Goal: Information Seeking & Learning: Learn about a topic

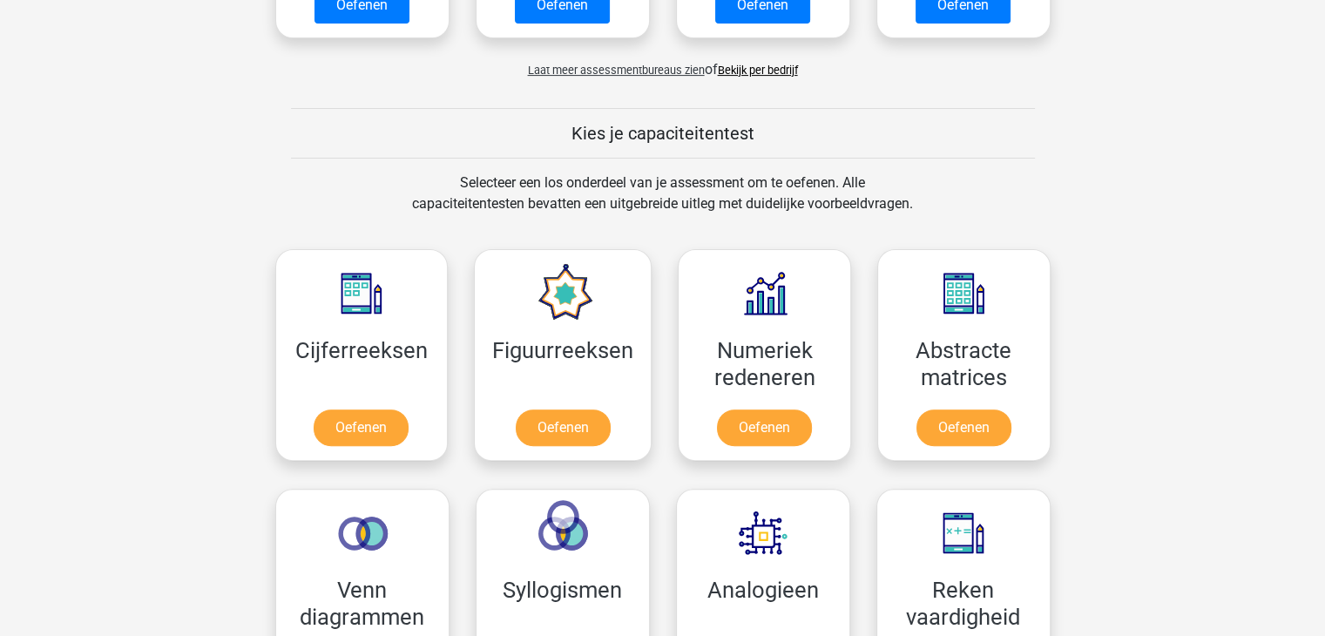
scroll to position [610, 0]
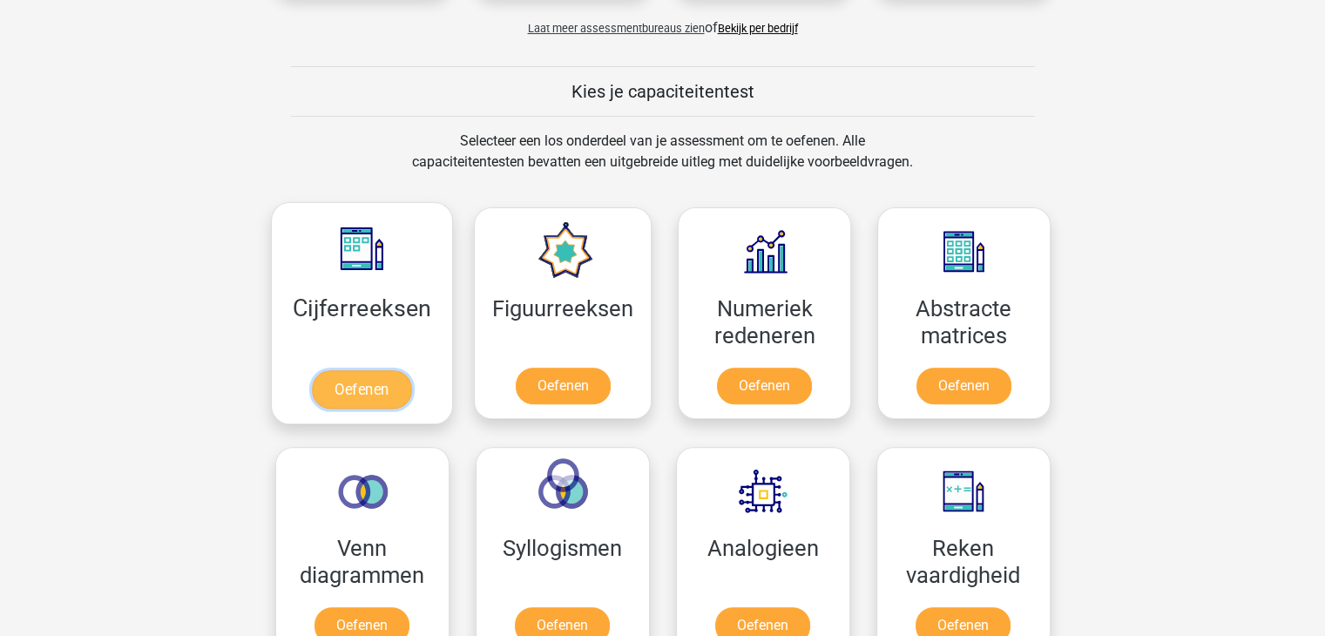
click at [395, 387] on link "Oefenen" at bounding box center [361, 389] width 99 height 38
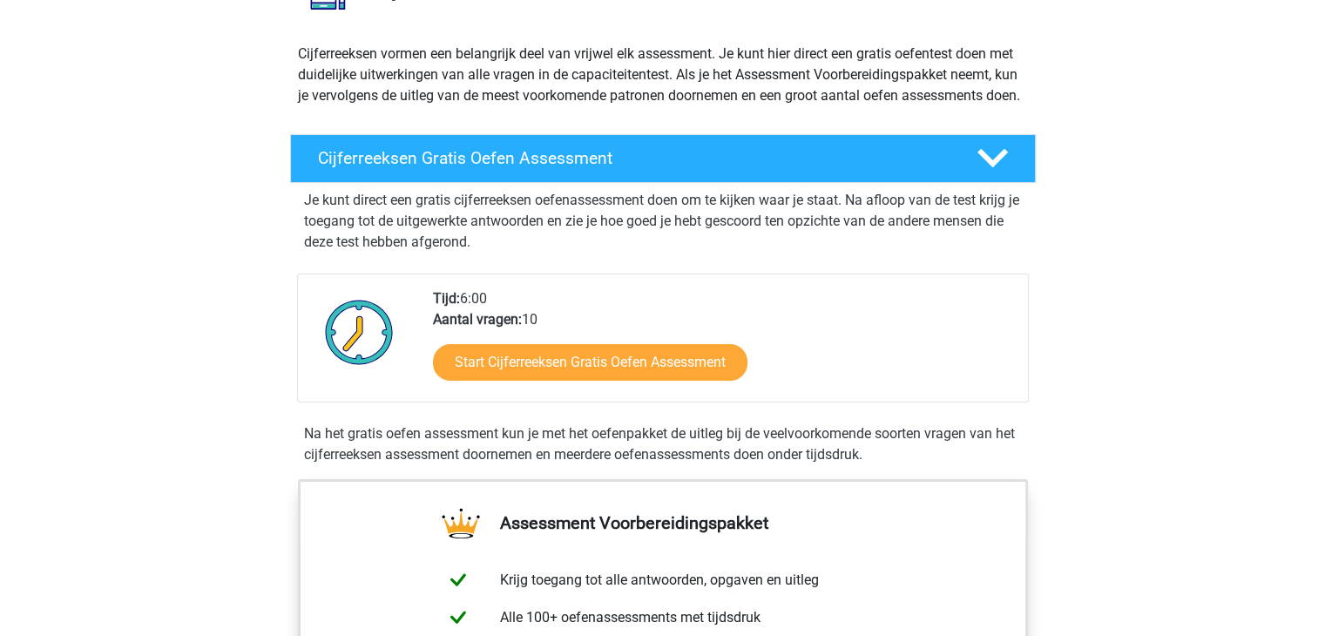
scroll to position [261, 0]
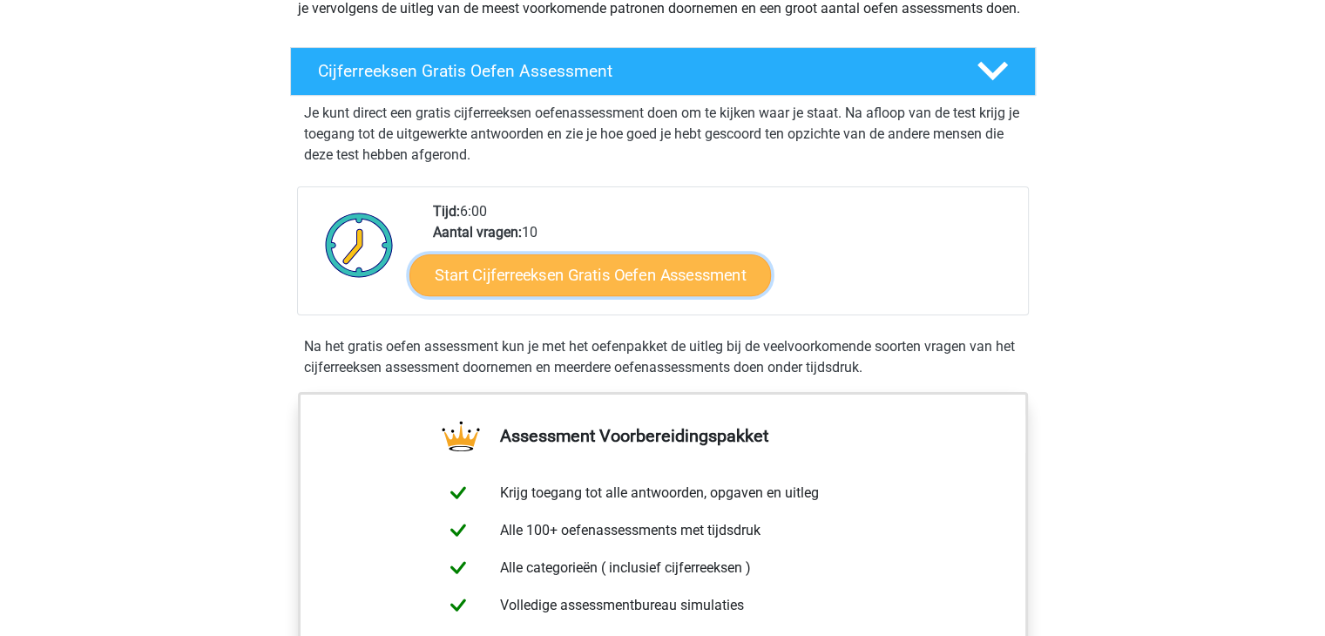
click at [590, 295] on link "Start Cijferreeksen Gratis Oefen Assessment" at bounding box center [589, 274] width 361 height 42
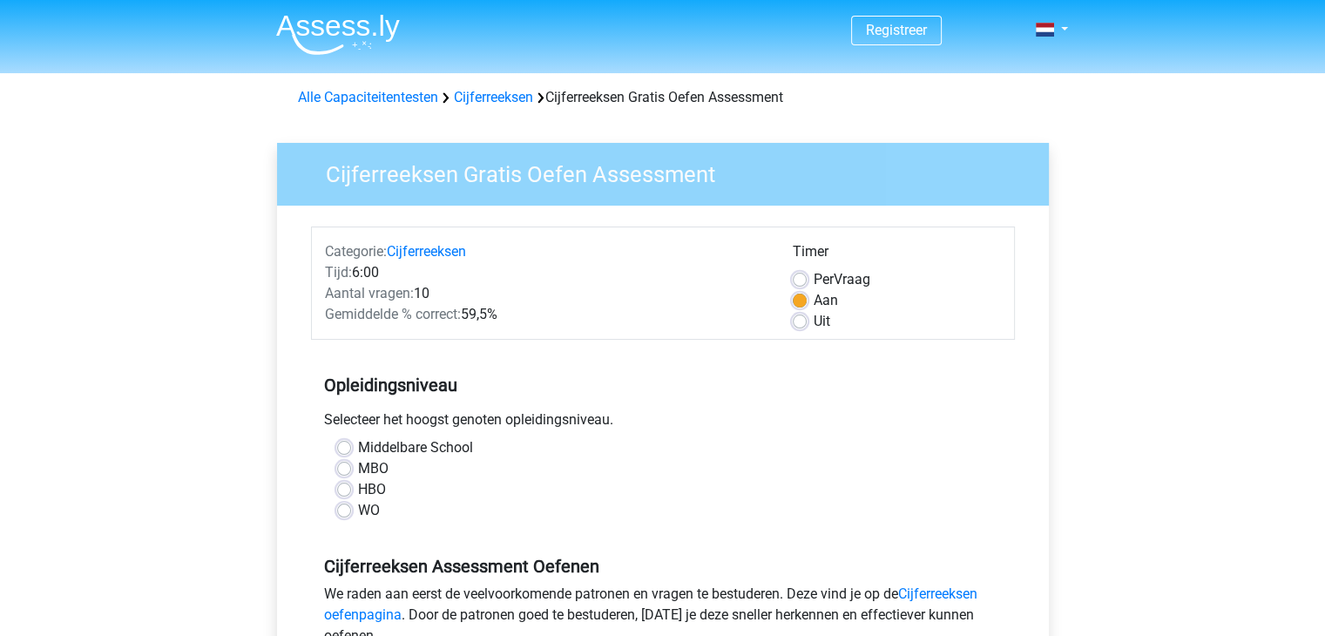
scroll to position [87, 0]
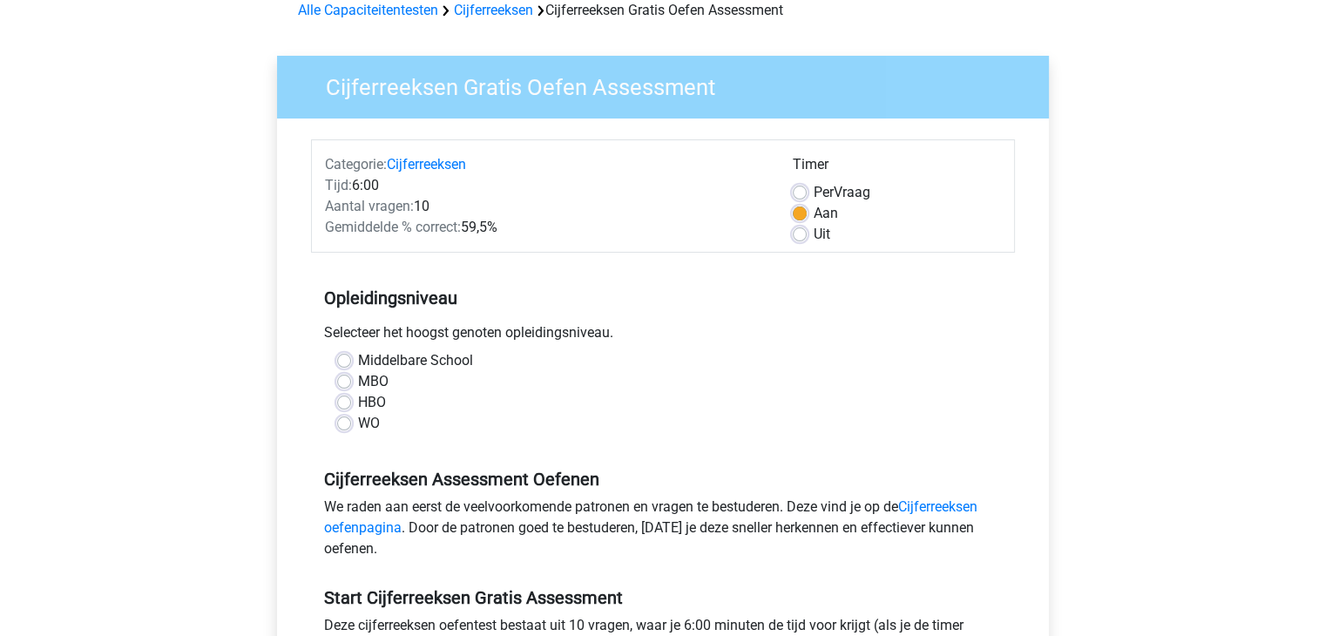
click at [358, 402] on label "HBO" at bounding box center [372, 402] width 28 height 21
click at [341, 402] on input "HBO" at bounding box center [344, 400] width 14 height 17
radio input "true"
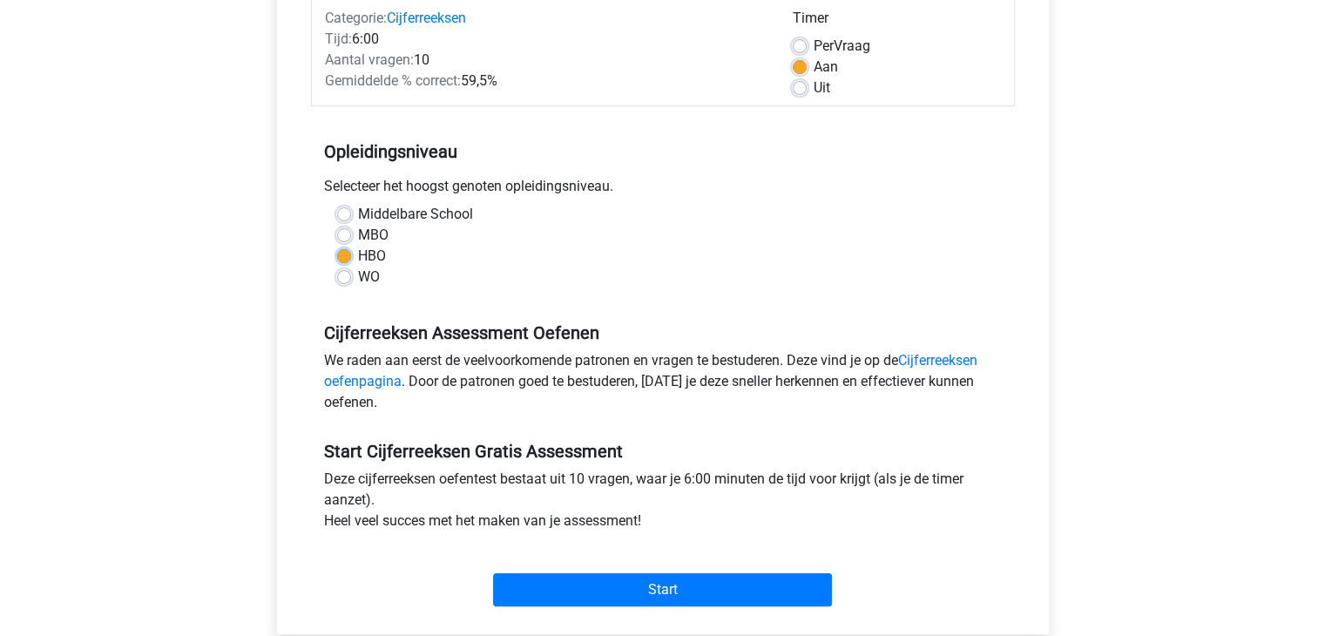
scroll to position [261, 0]
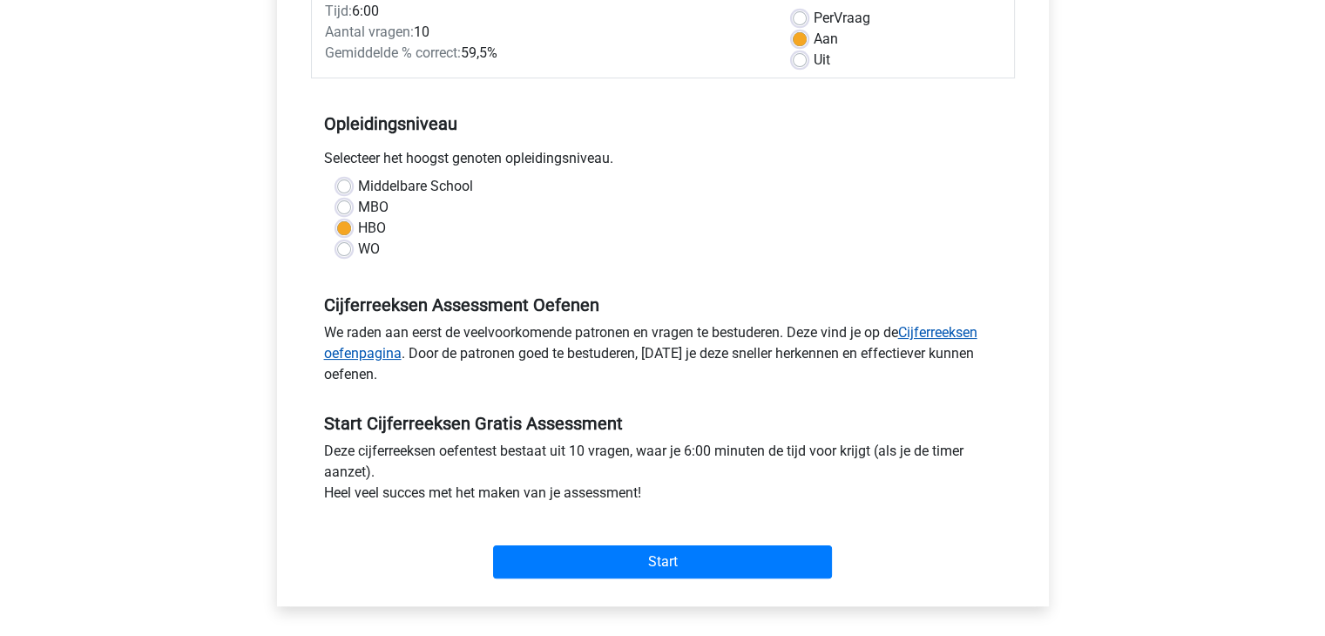
click at [368, 357] on link "Cijferreeksen oefenpagina" at bounding box center [650, 342] width 653 height 37
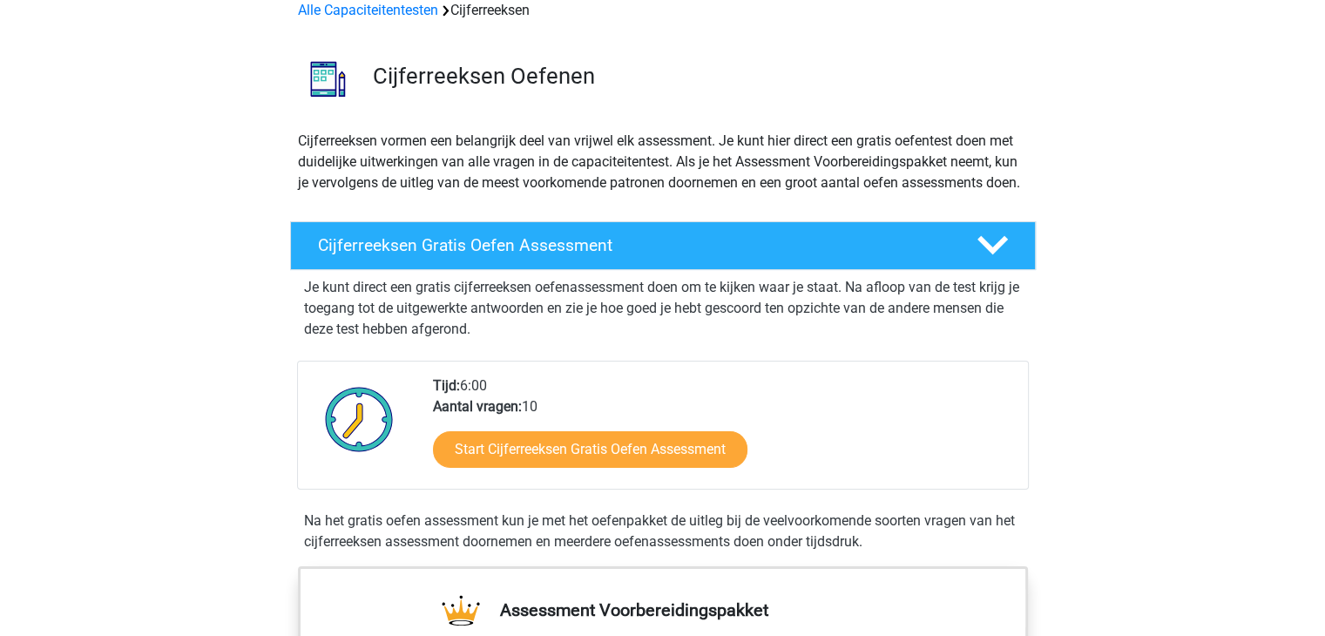
scroll to position [174, 0]
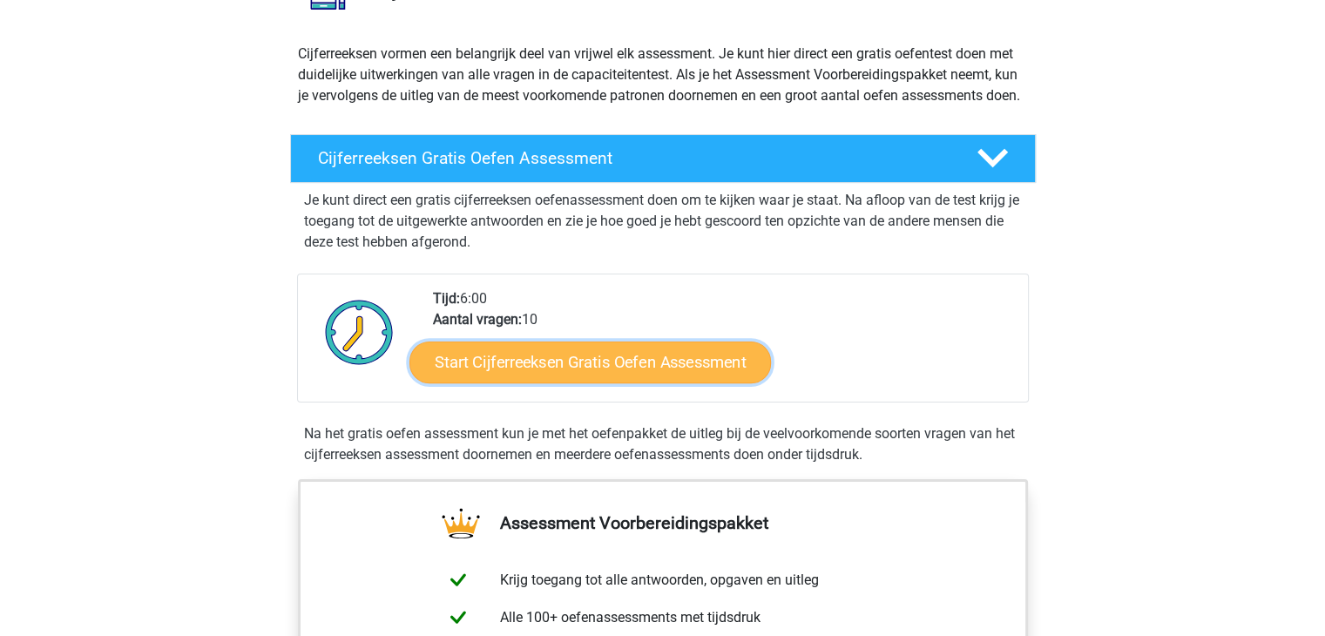
click at [634, 382] on link "Start Cijferreeksen Gratis Oefen Assessment" at bounding box center [589, 362] width 361 height 42
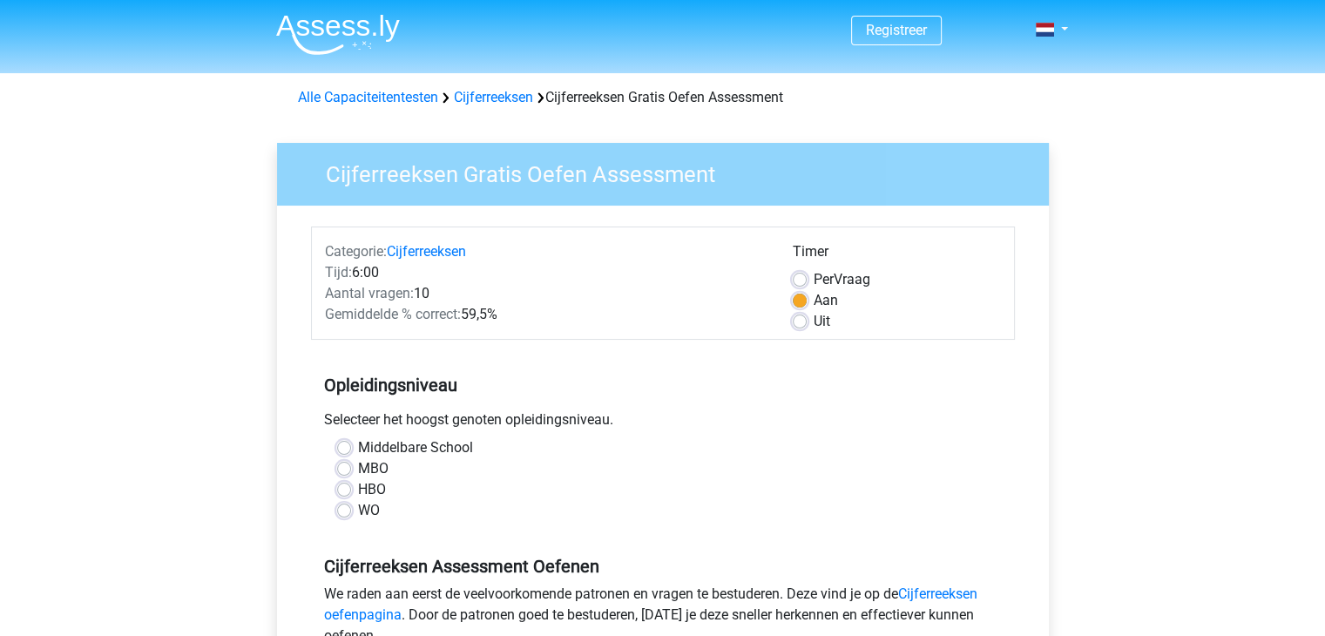
click at [375, 490] on label "HBO" at bounding box center [372, 489] width 28 height 21
click at [351, 490] on input "HBO" at bounding box center [344, 487] width 14 height 17
radio input "true"
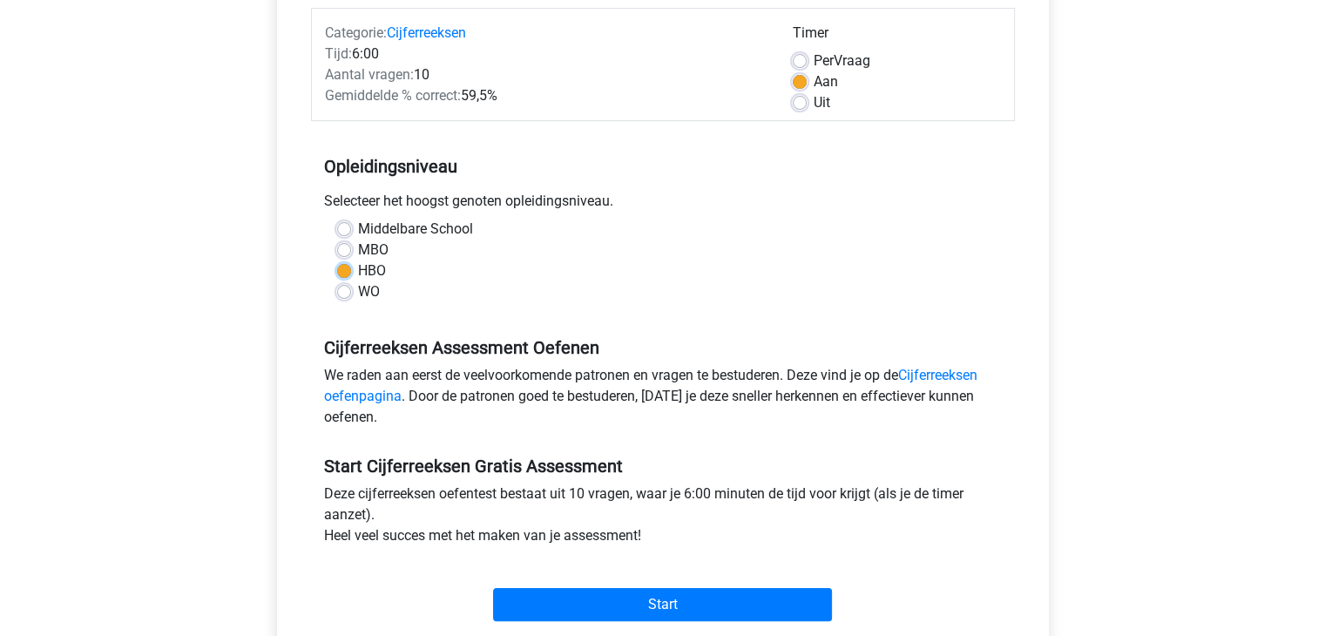
scroll to position [261, 0]
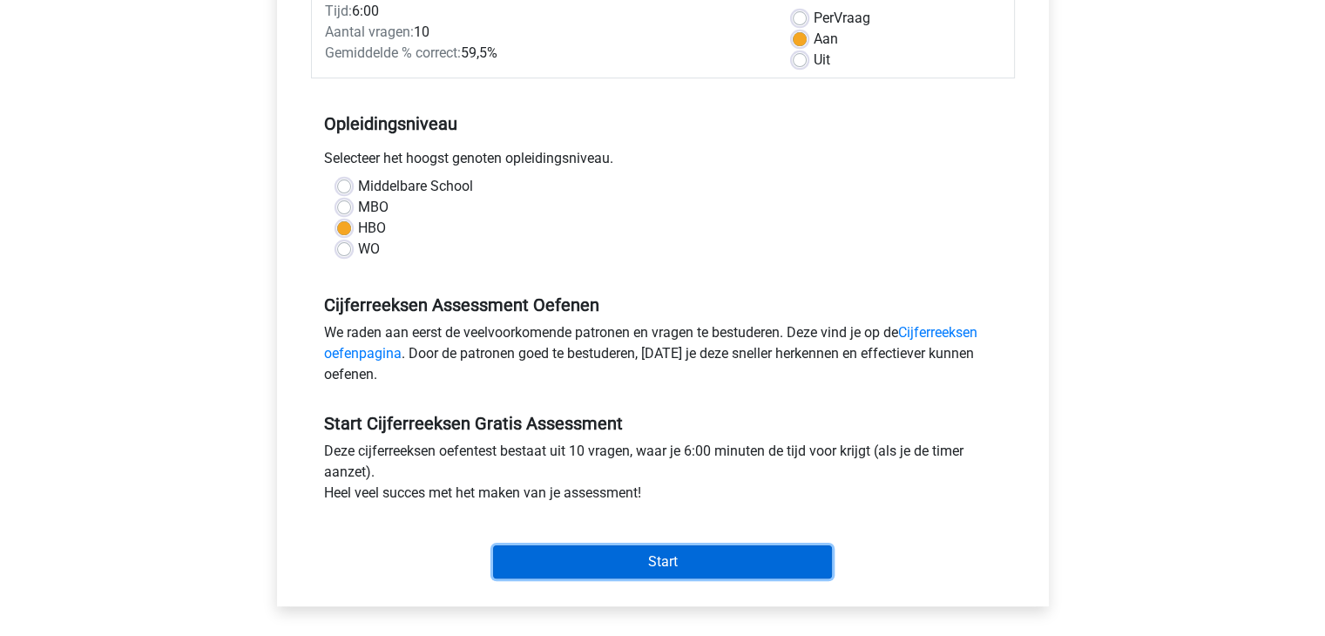
click at [669, 563] on input "Start" at bounding box center [662, 561] width 339 height 33
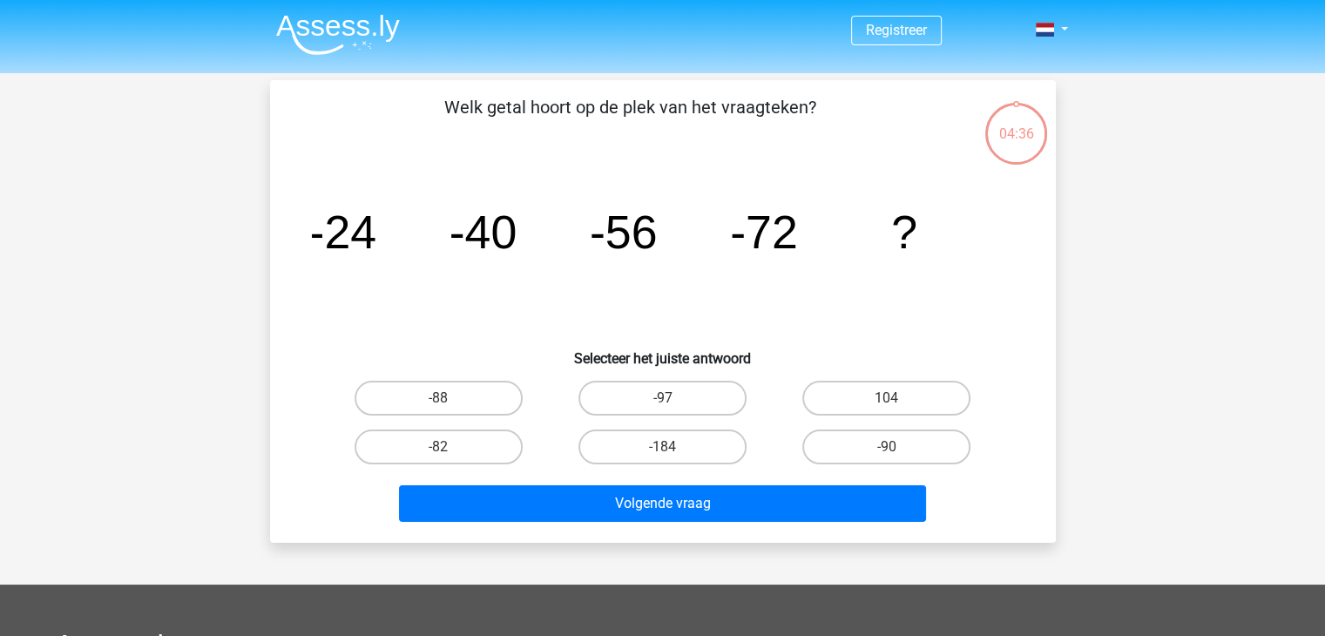
click at [442, 405] on input "-88" at bounding box center [443, 403] width 11 height 11
radio input "true"
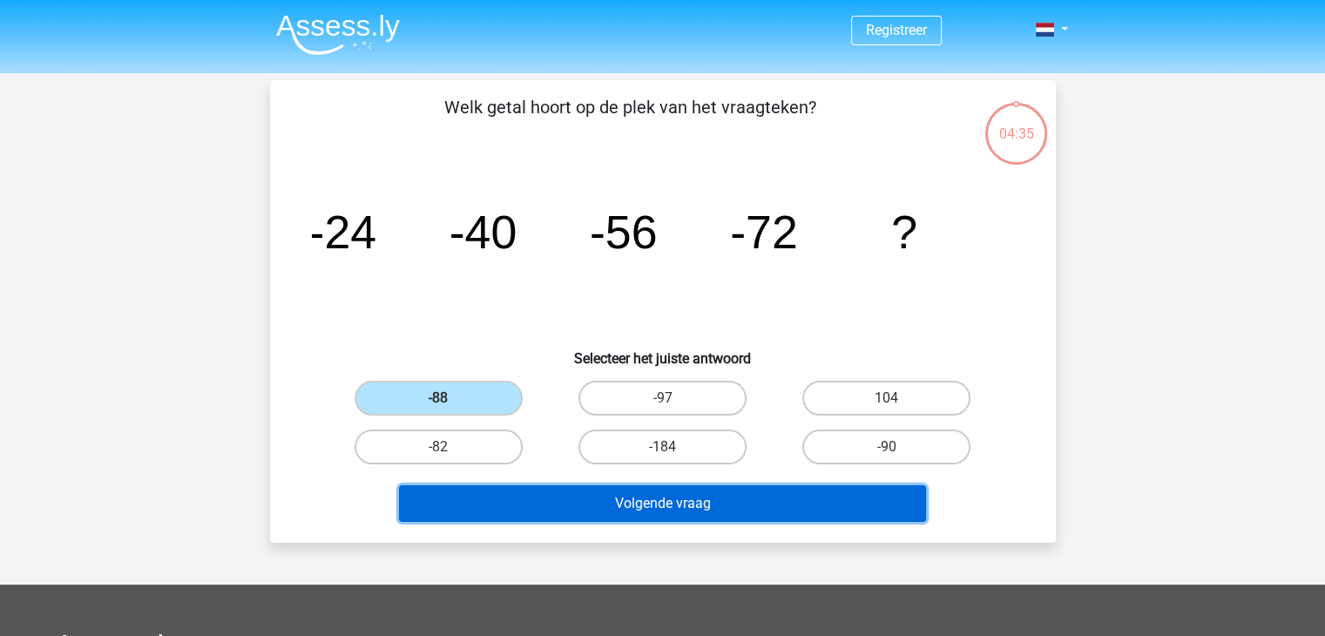
click at [638, 506] on button "Volgende vraag" at bounding box center [662, 503] width 527 height 37
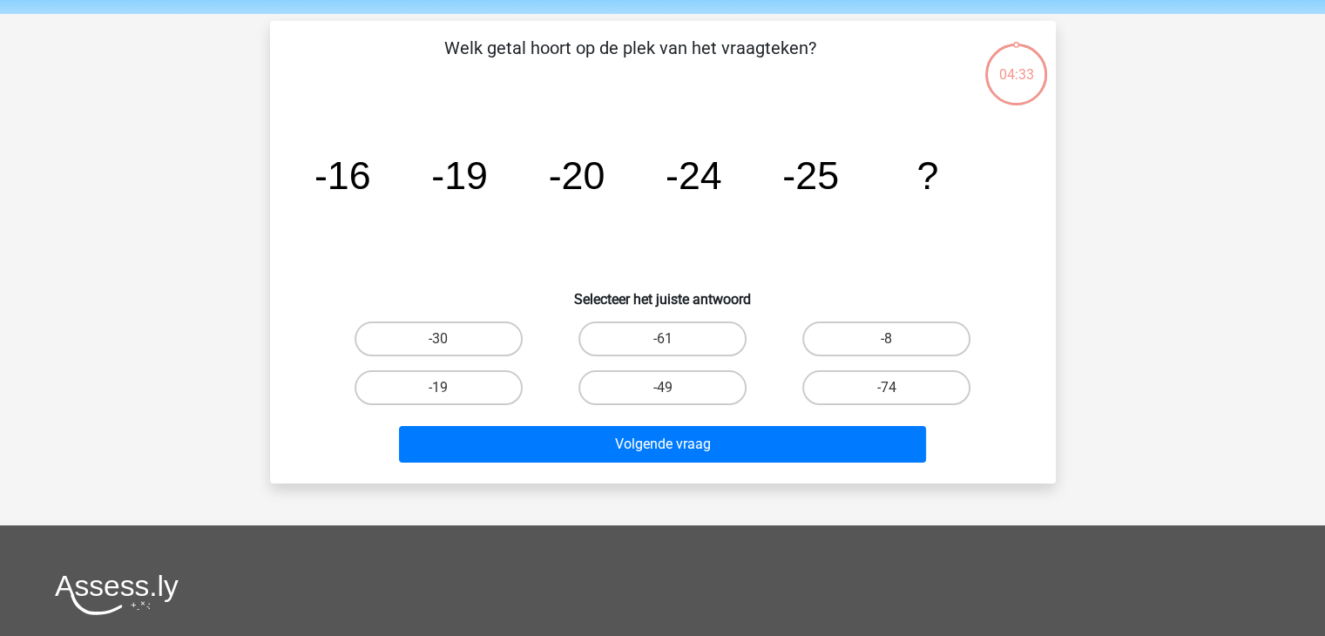
scroll to position [80, 0]
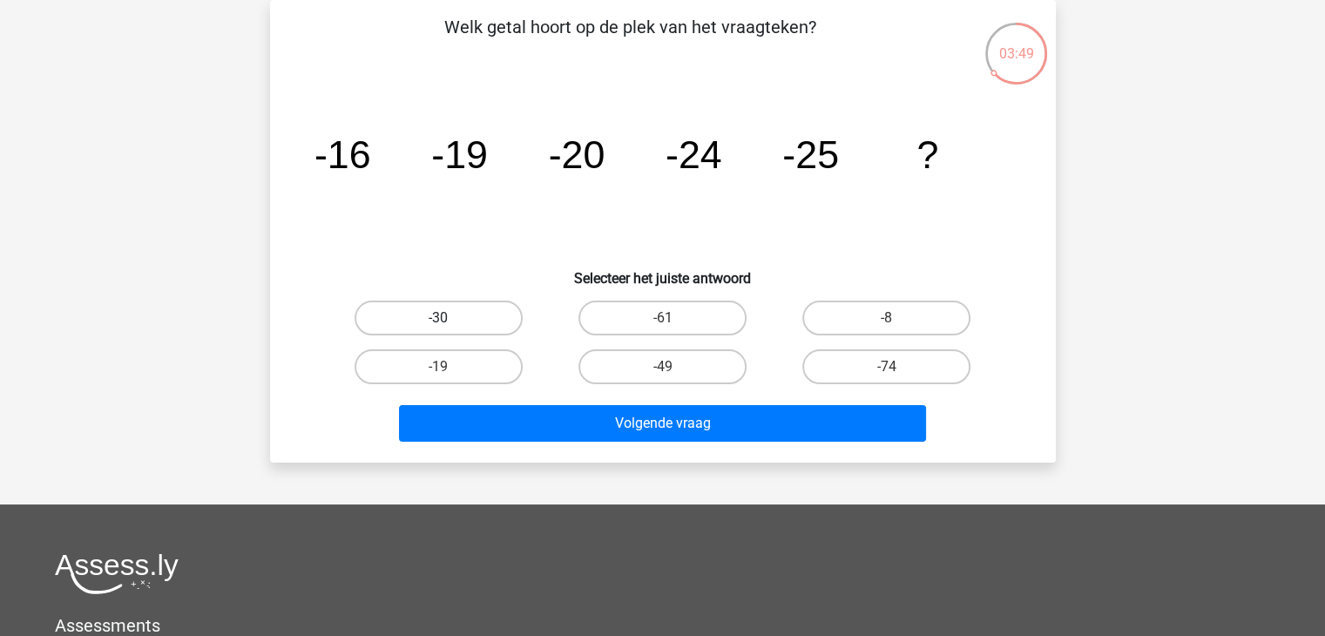
click at [416, 317] on label "-30" at bounding box center [438, 317] width 168 height 35
click at [438, 318] on input "-30" at bounding box center [443, 323] width 11 height 11
radio input "true"
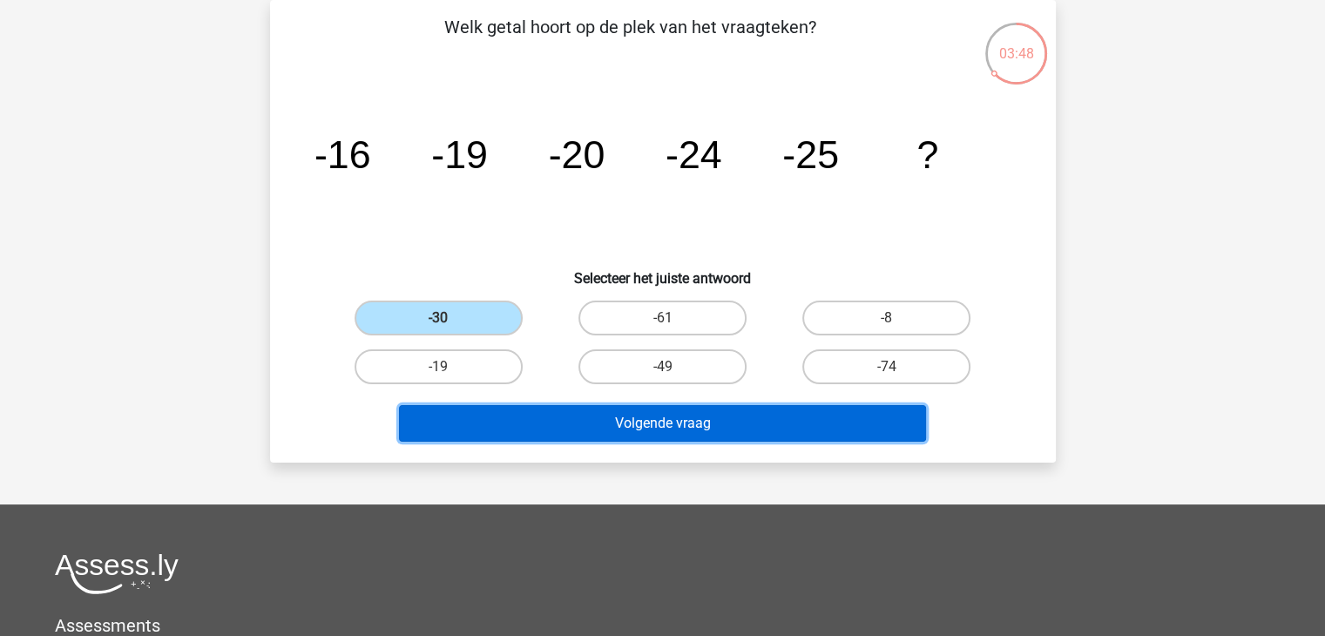
click at [603, 432] on button "Volgende vraag" at bounding box center [662, 423] width 527 height 37
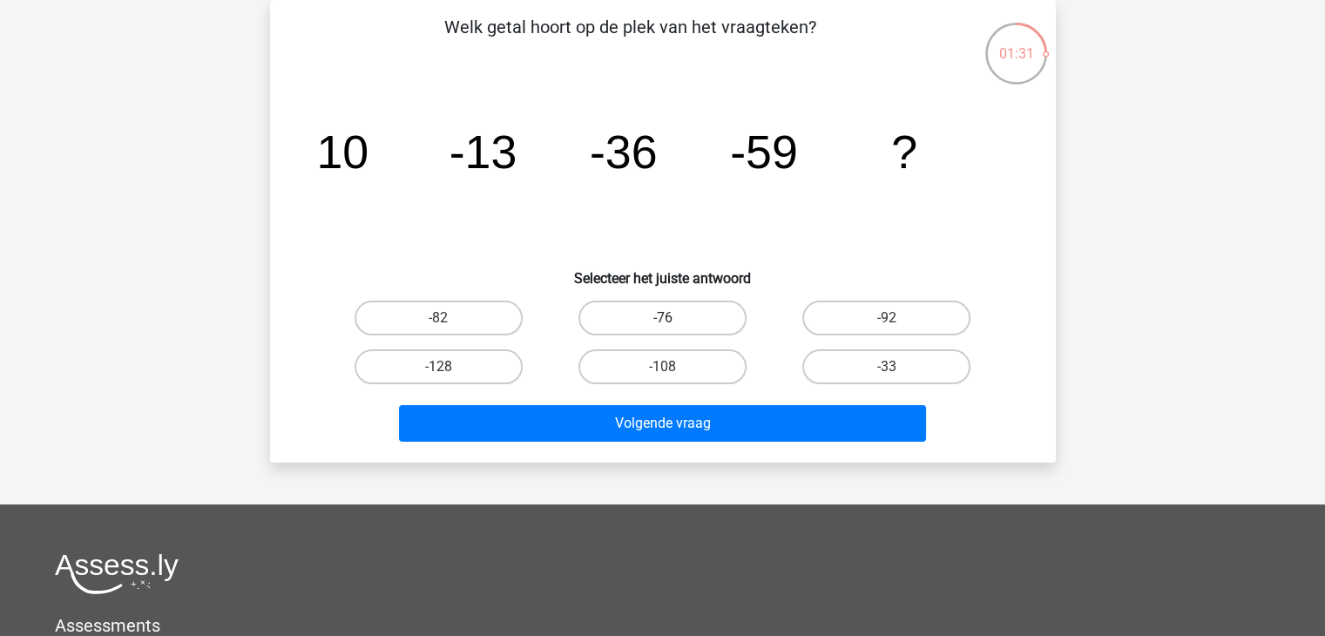
click at [686, 323] on label "-76" at bounding box center [662, 317] width 168 height 35
click at [673, 323] on input "-76" at bounding box center [667, 323] width 11 height 11
radio input "true"
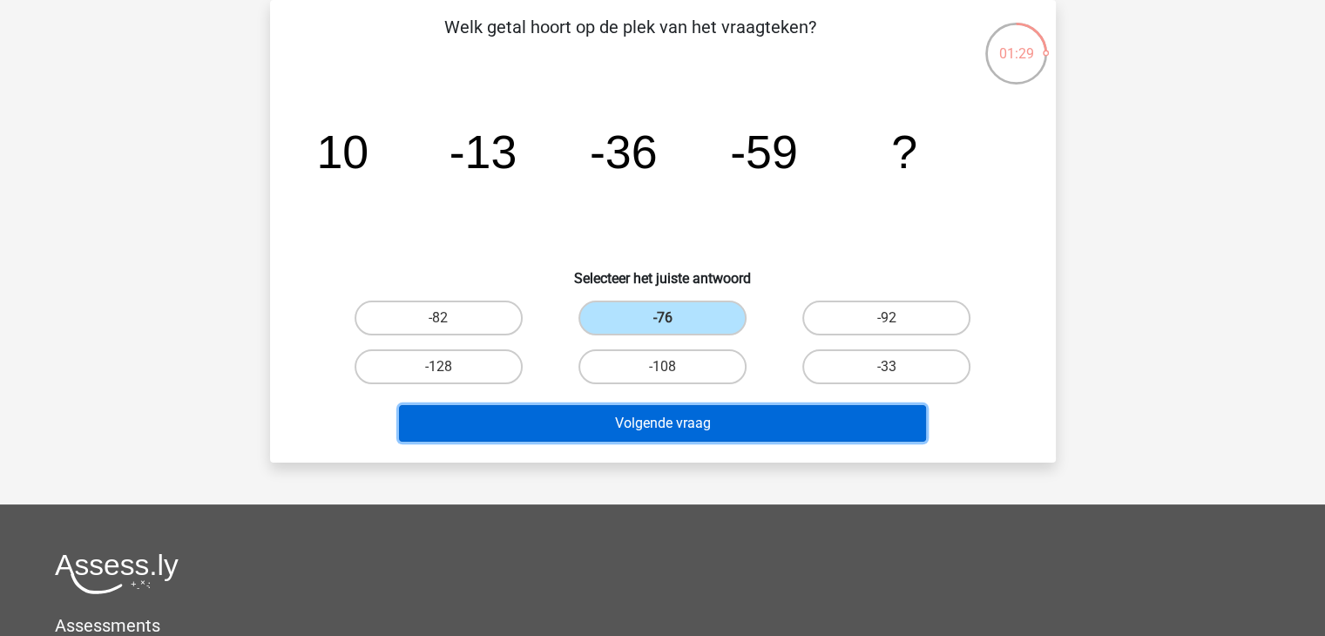
click at [683, 422] on button "Volgende vraag" at bounding box center [662, 423] width 527 height 37
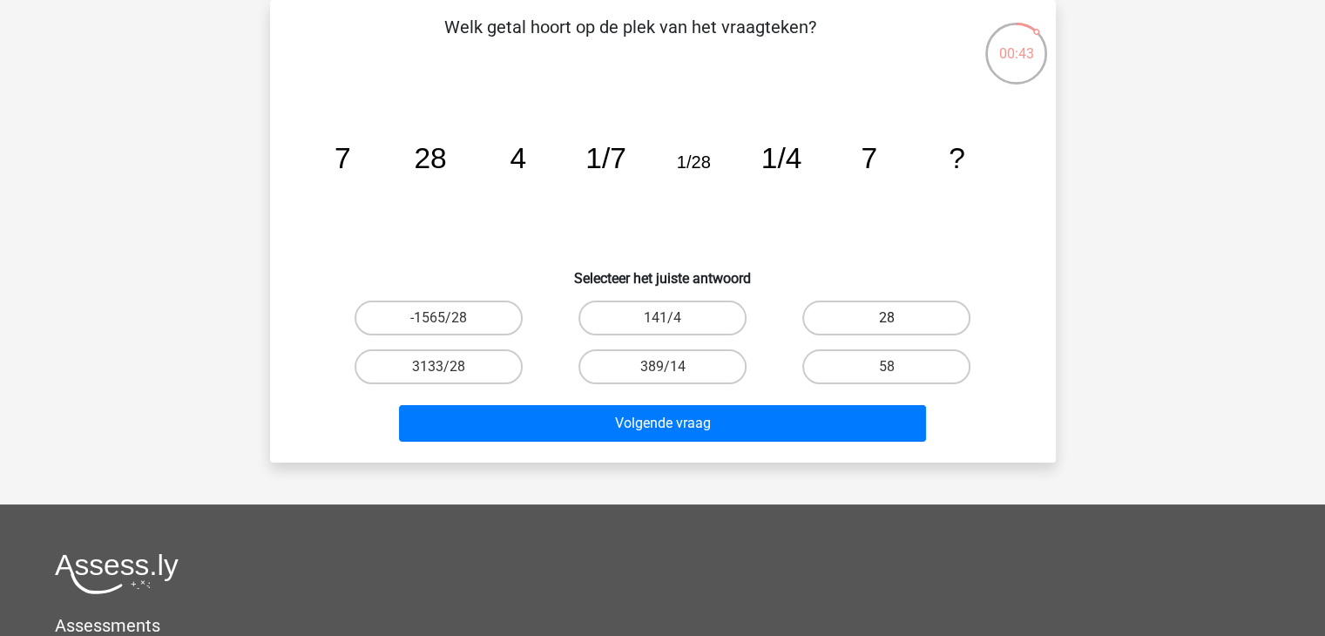
click at [875, 315] on label "28" at bounding box center [886, 317] width 168 height 35
click at [887, 318] on input "28" at bounding box center [892, 323] width 11 height 11
radio input "true"
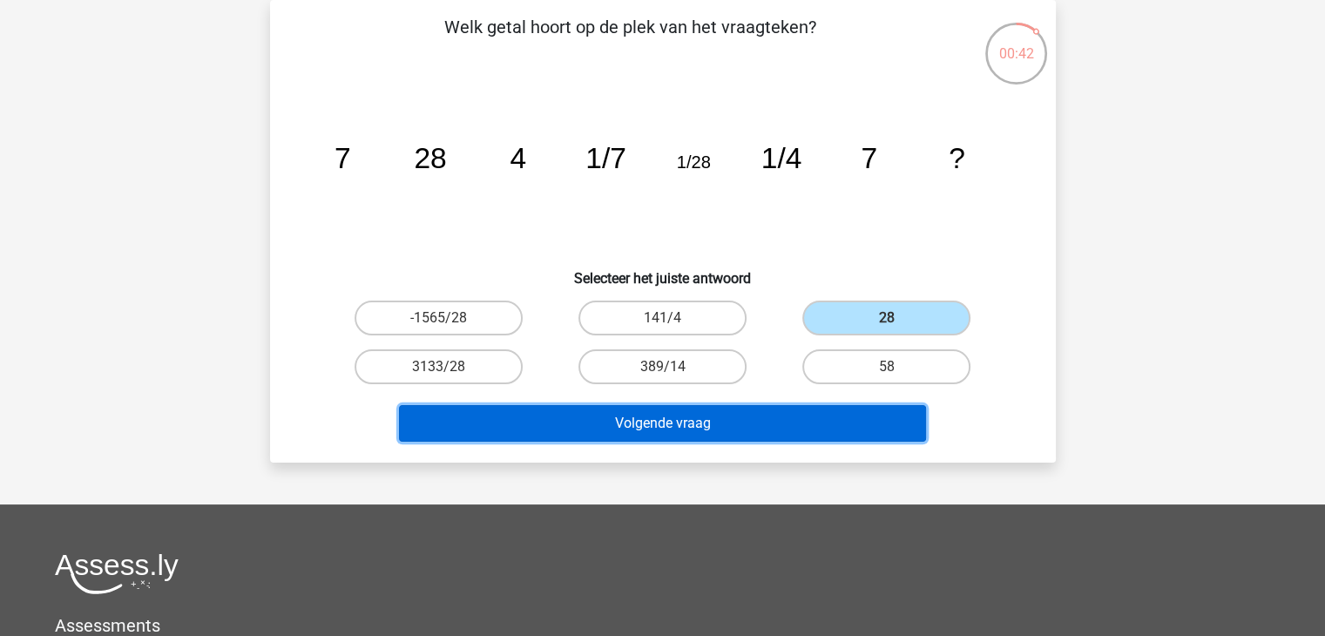
click at [654, 431] on button "Volgende vraag" at bounding box center [662, 423] width 527 height 37
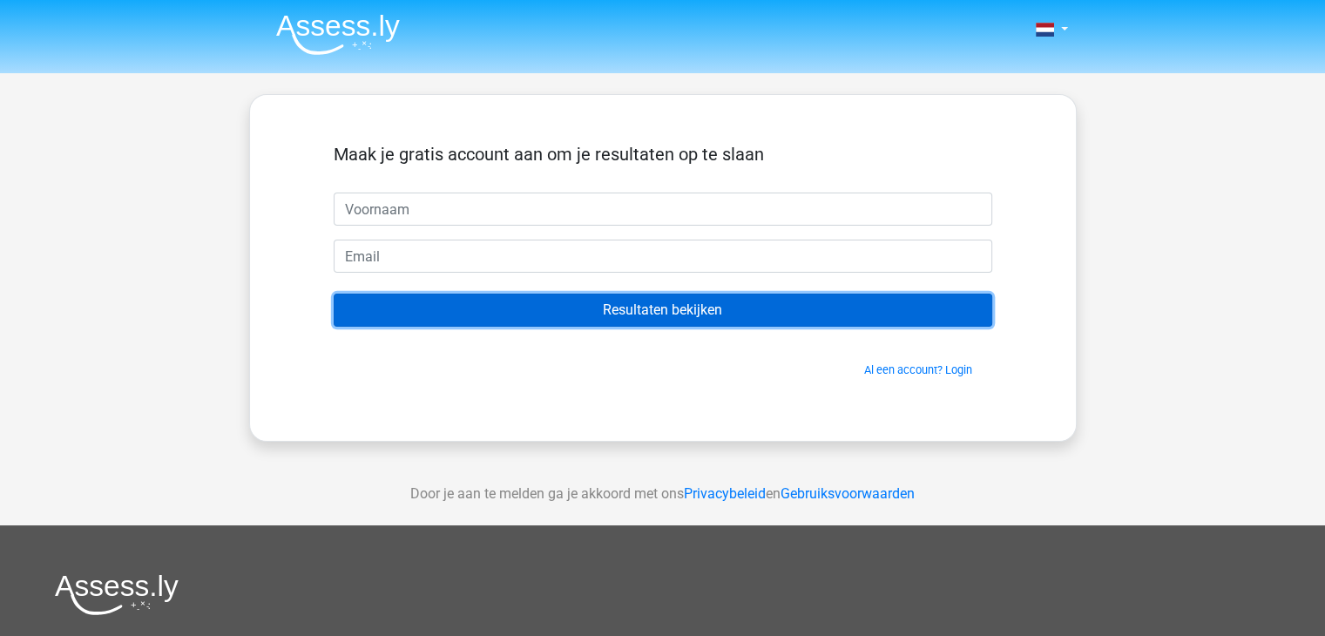
click at [655, 312] on input "Resultaten bekijken" at bounding box center [663, 310] width 658 height 33
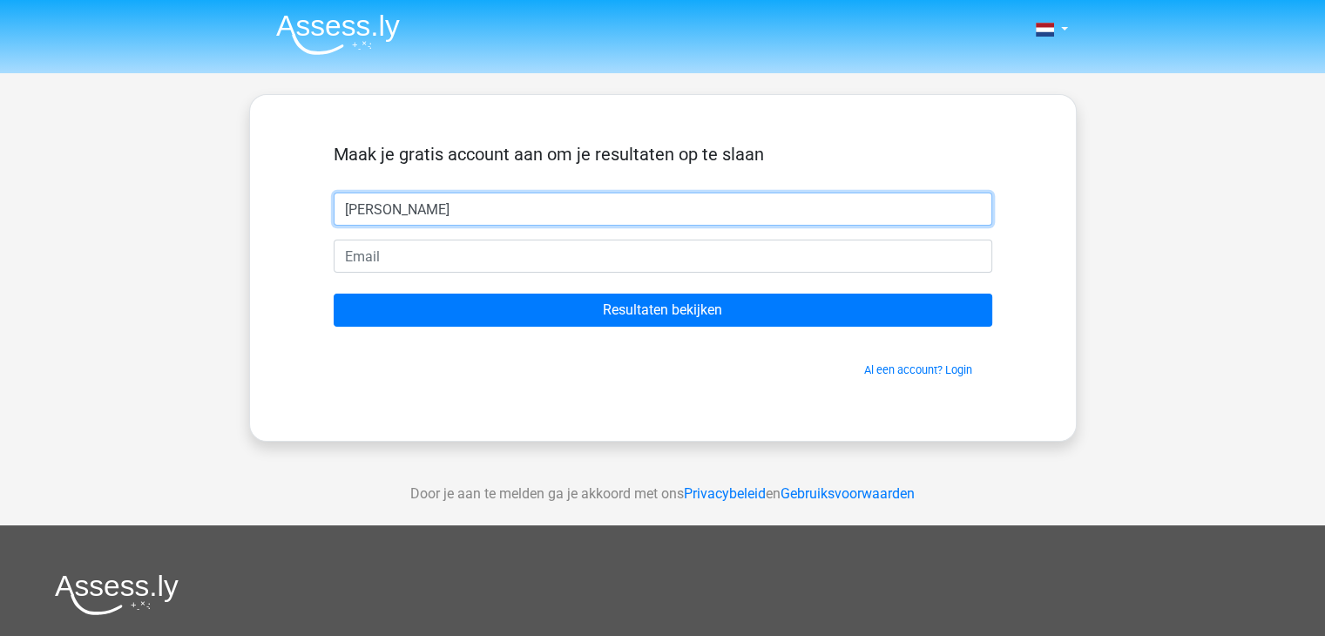
type input "[PERSON_NAME]"
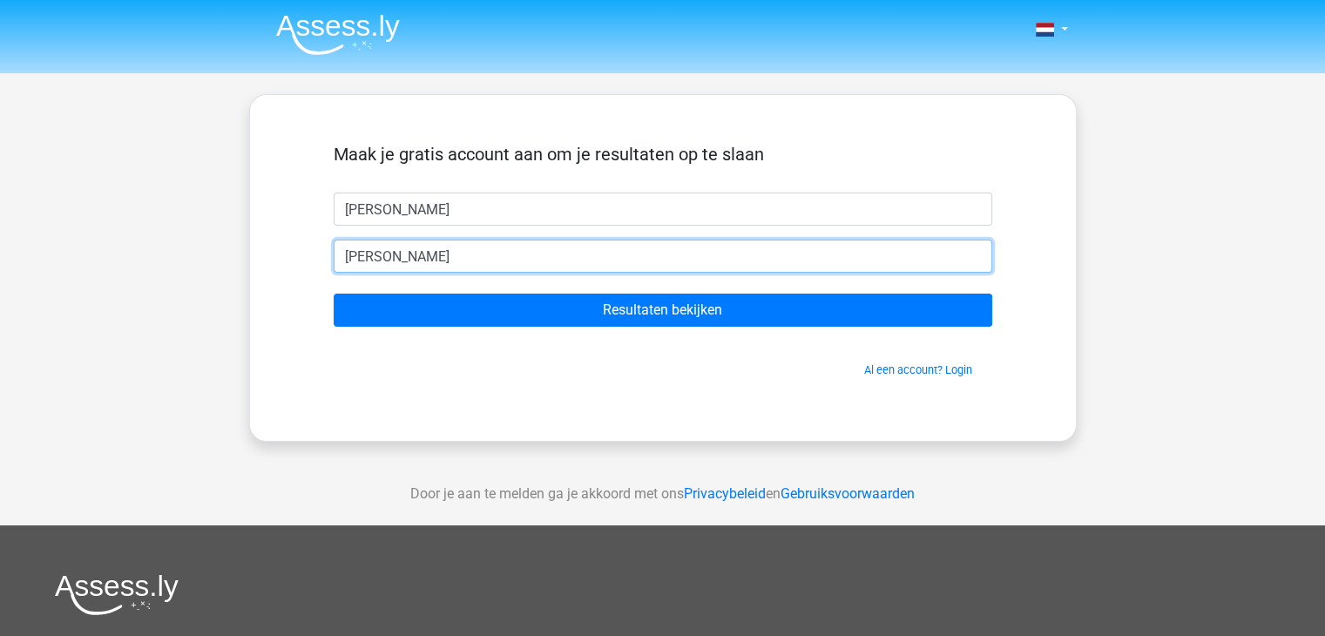
type input "[EMAIL_ADDRESS][DOMAIN_NAME]"
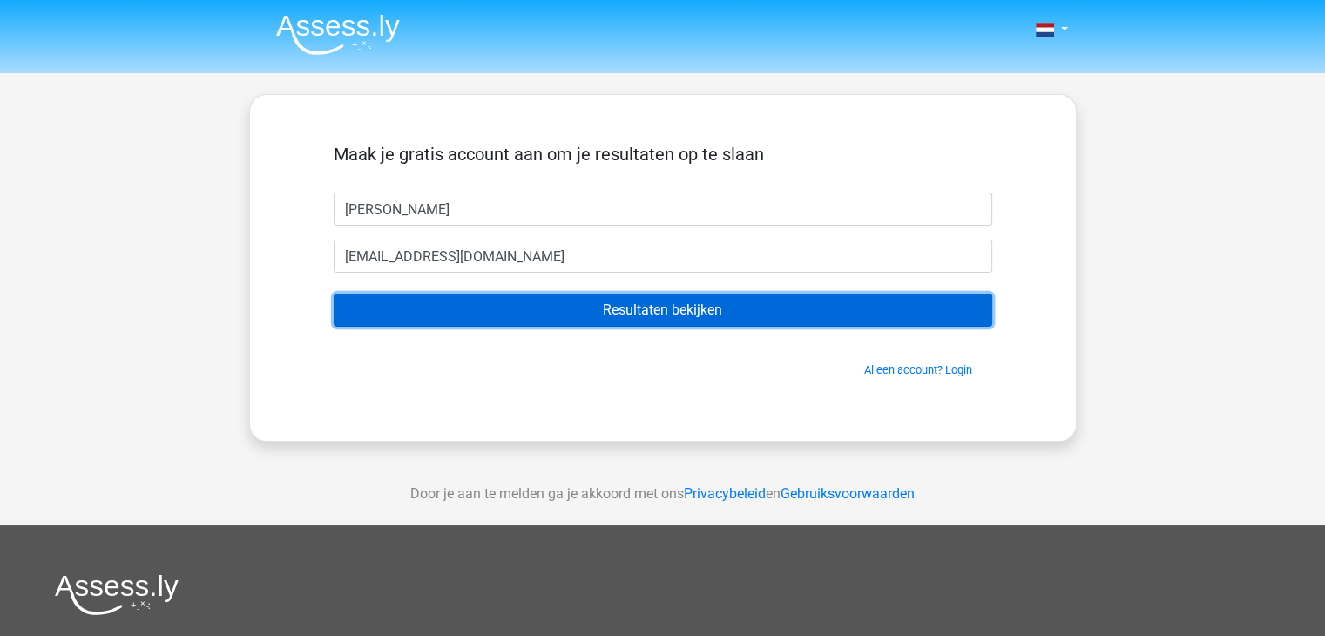
click at [649, 309] on input "Resultaten bekijken" at bounding box center [663, 310] width 658 height 33
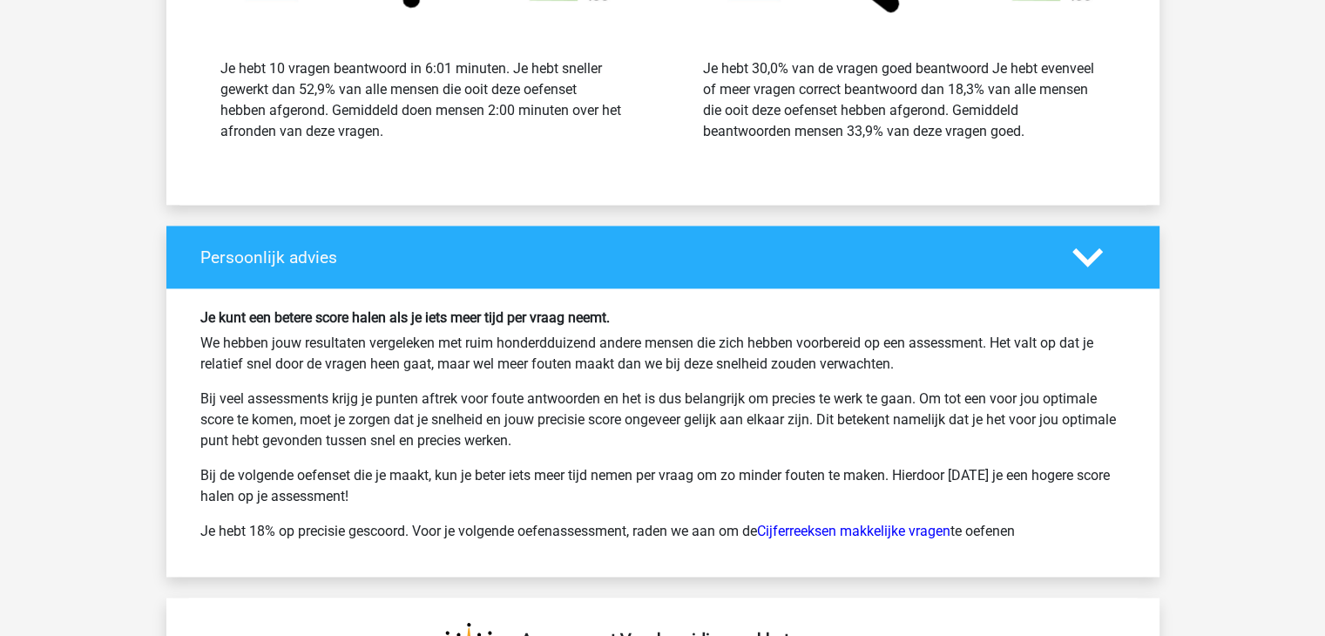
scroll to position [2439, 0]
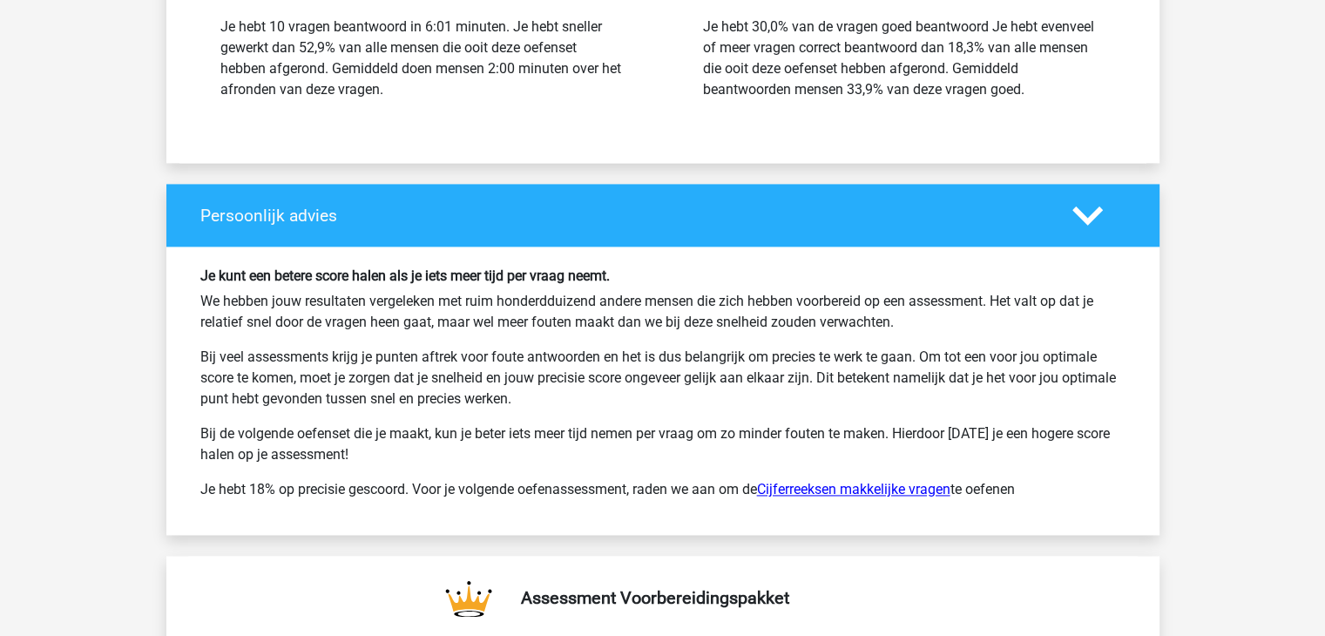
click at [820, 481] on link "Cijferreeksen makkelijke vragen" at bounding box center [853, 489] width 193 height 17
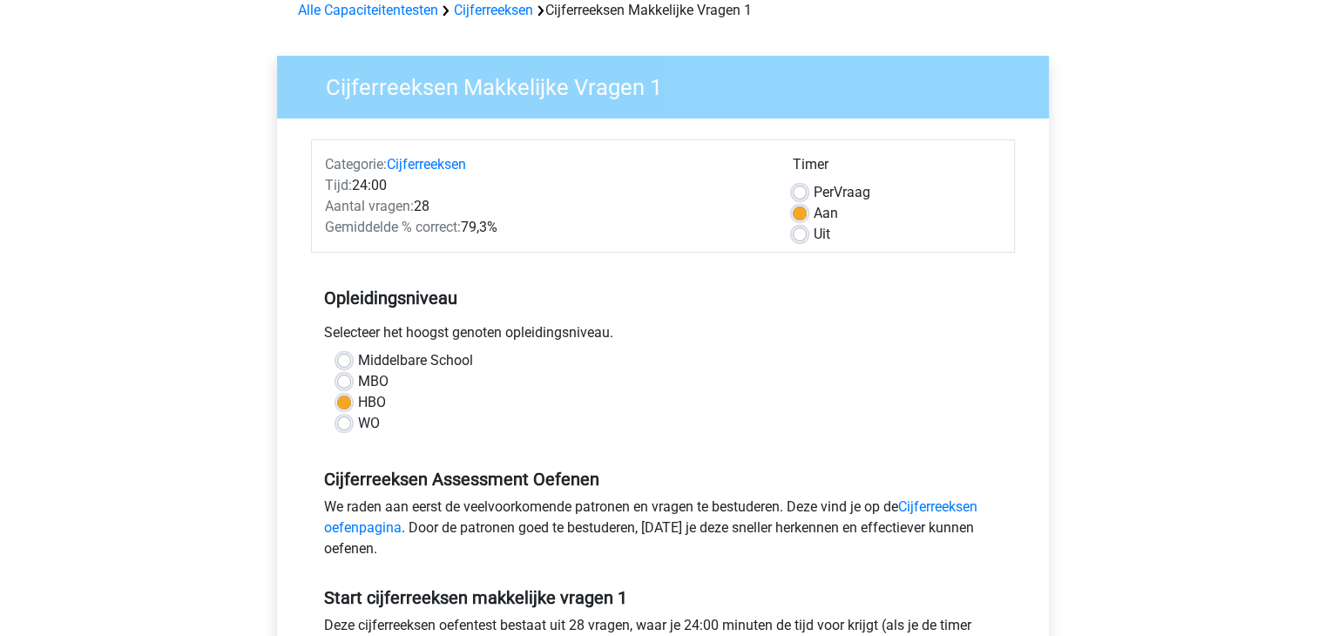
scroll to position [261, 0]
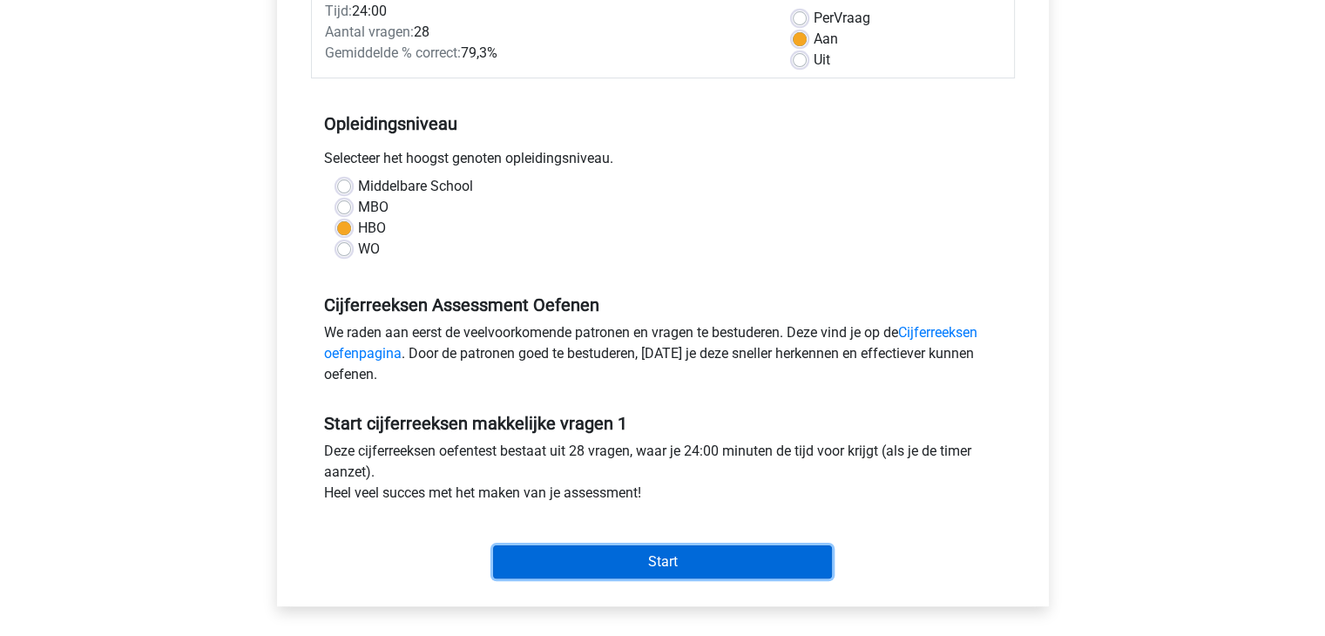
click at [697, 557] on input "Start" at bounding box center [662, 561] width 339 height 33
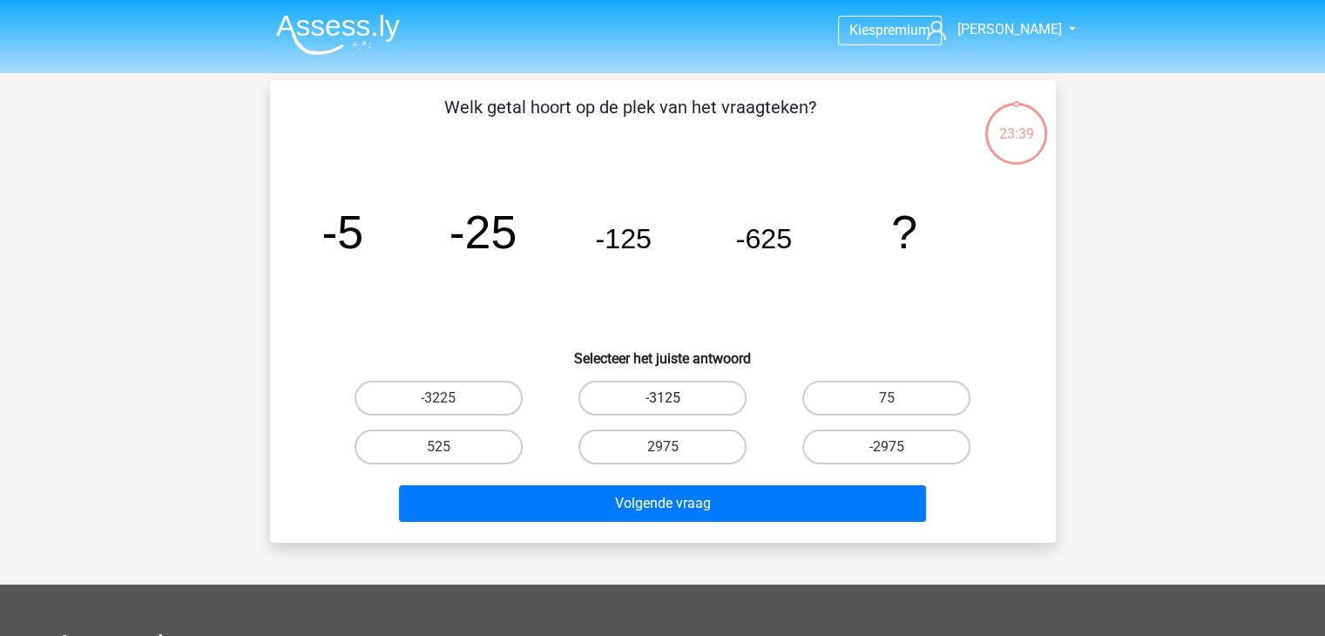
click at [701, 397] on label "-3125" at bounding box center [662, 398] width 168 height 35
click at [673, 398] on input "-3125" at bounding box center [667, 403] width 11 height 11
radio input "true"
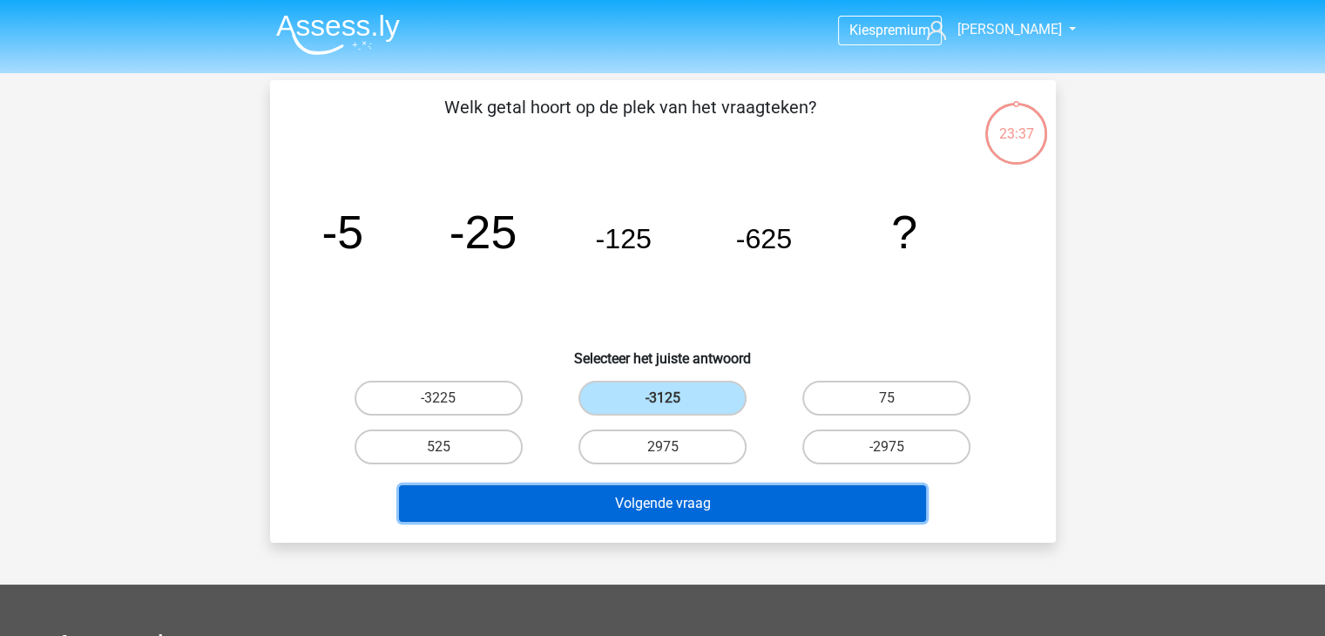
click at [788, 497] on button "Volgende vraag" at bounding box center [662, 503] width 527 height 37
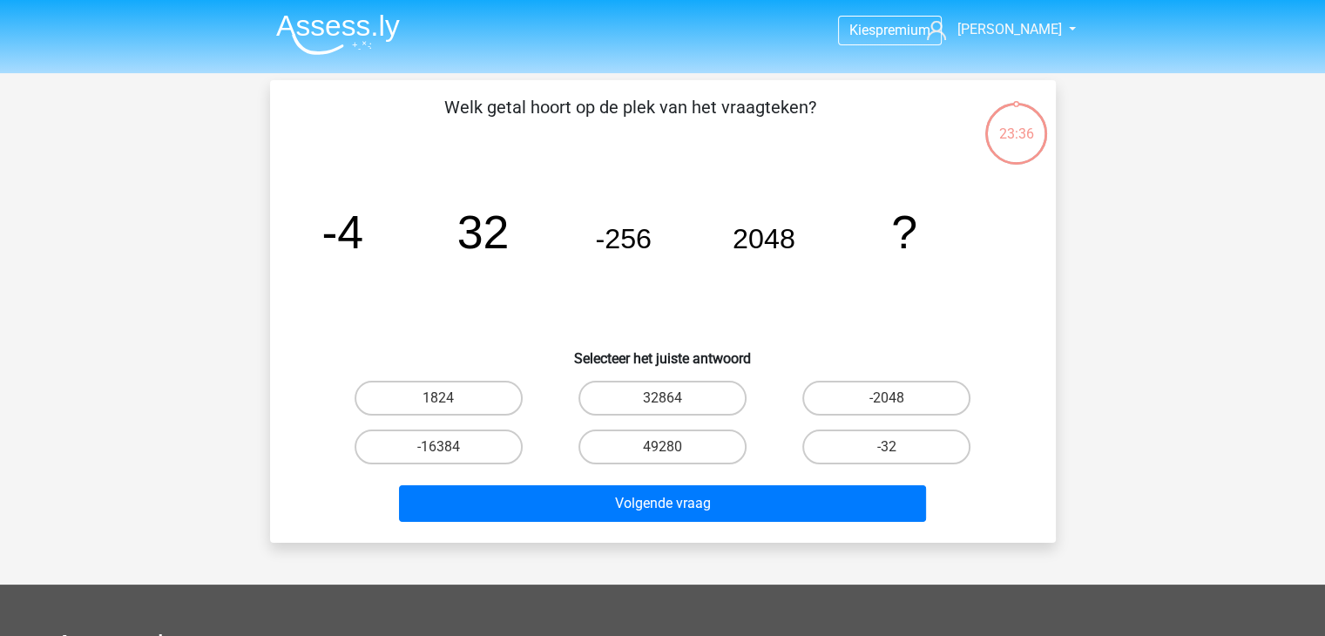
scroll to position [80, 0]
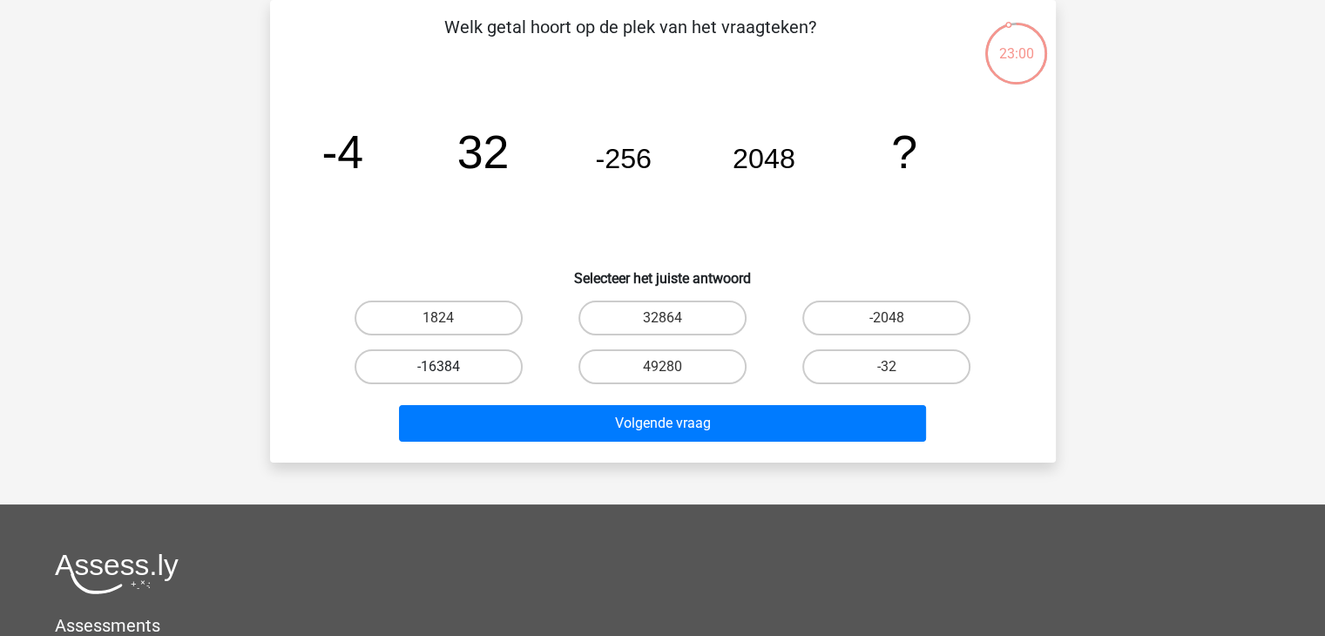
click at [449, 370] on label "-16384" at bounding box center [438, 366] width 168 height 35
click at [449, 370] on input "-16384" at bounding box center [443, 372] width 11 height 11
radio input "true"
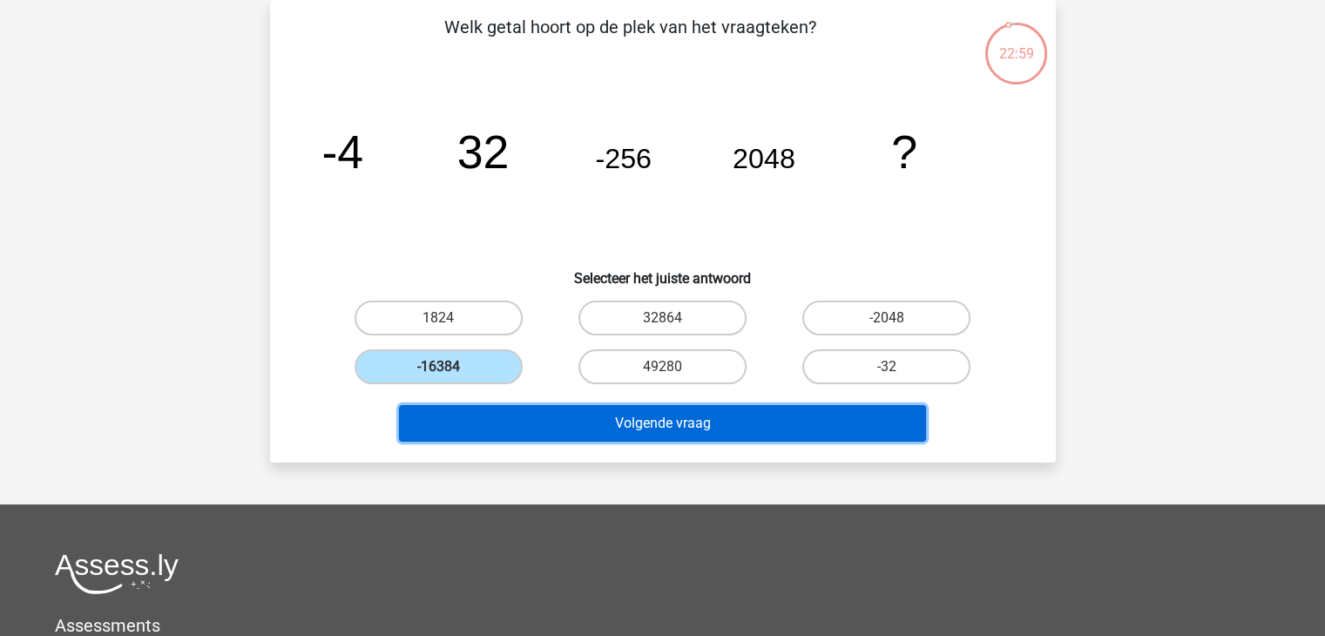
click at [685, 429] on button "Volgende vraag" at bounding box center [662, 423] width 527 height 37
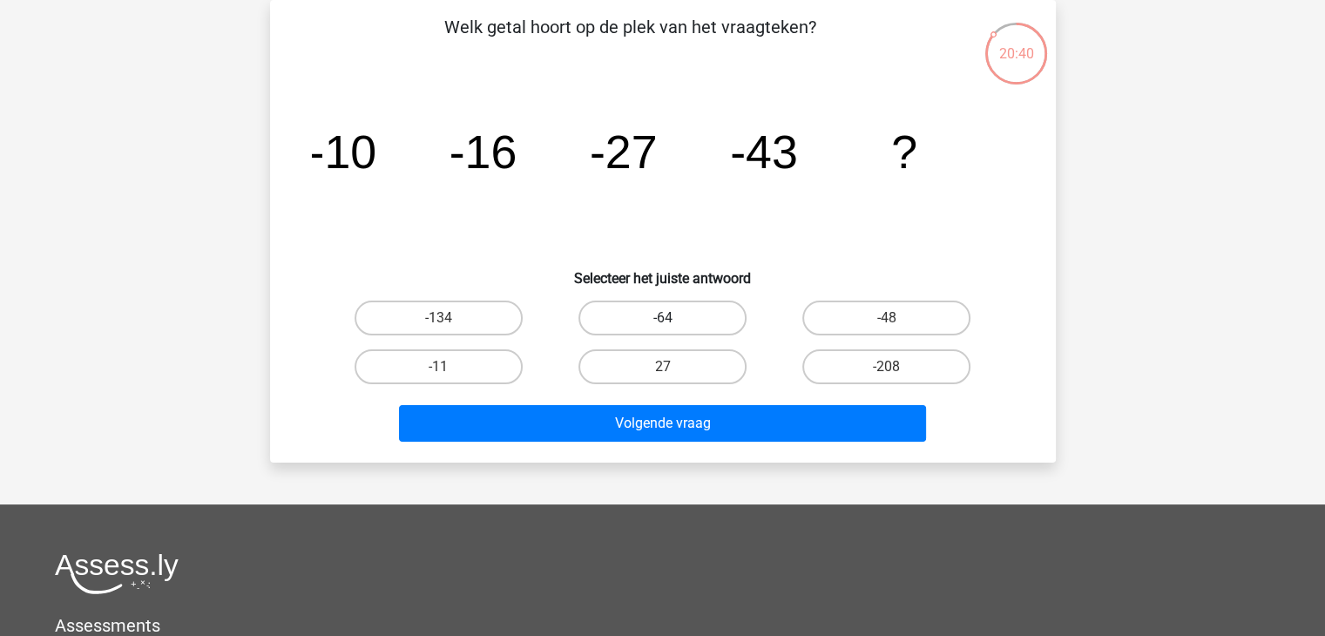
click at [723, 319] on label "-64" at bounding box center [662, 317] width 168 height 35
click at [673, 319] on input "-64" at bounding box center [667, 323] width 11 height 11
radio input "true"
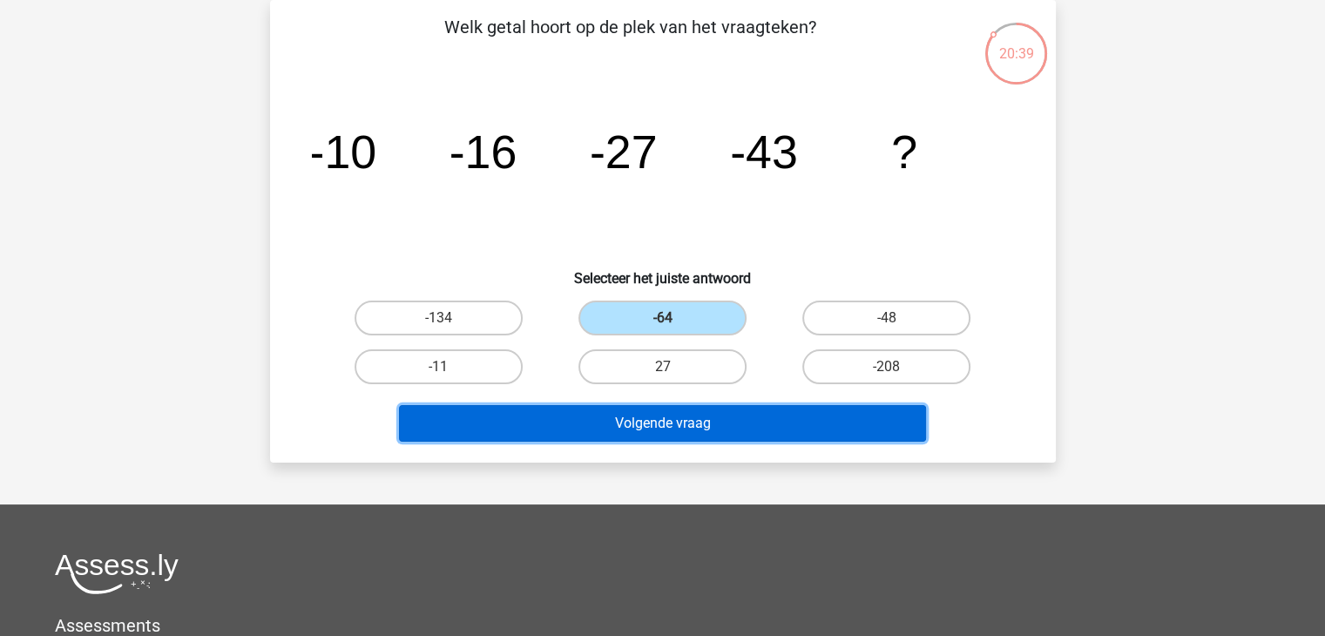
click at [642, 426] on button "Volgende vraag" at bounding box center [662, 423] width 527 height 37
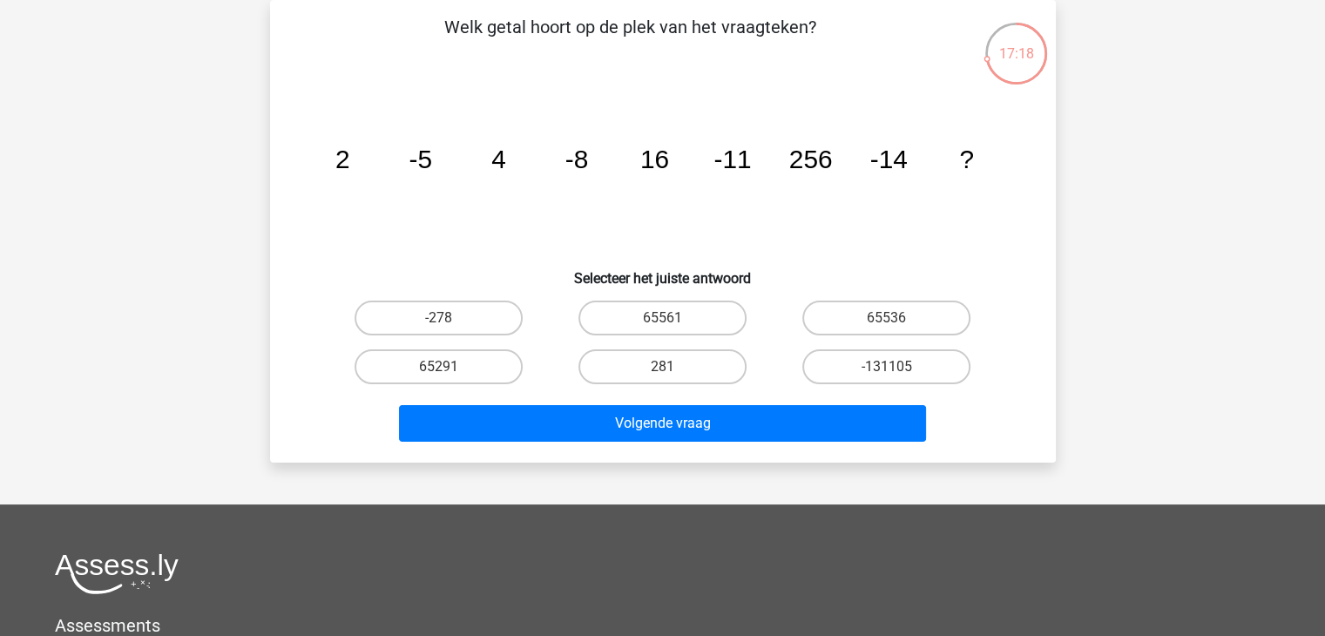
click at [421, 189] on icon "image/svg+xml 2 -5 4 -8 16 -11 256 -14 ?" at bounding box center [663, 168] width 702 height 176
click at [456, 312] on label "-278" at bounding box center [438, 317] width 168 height 35
click at [449, 318] on input "-278" at bounding box center [443, 323] width 11 height 11
radio input "true"
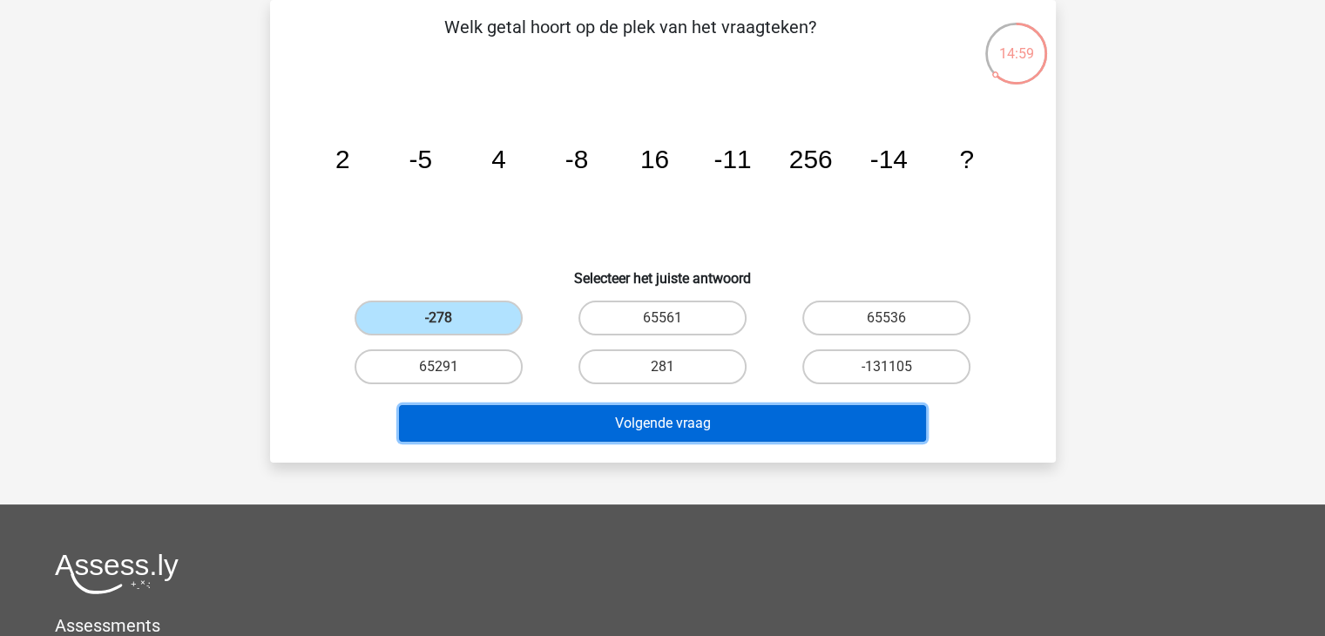
click at [617, 416] on button "Volgende vraag" at bounding box center [662, 423] width 527 height 37
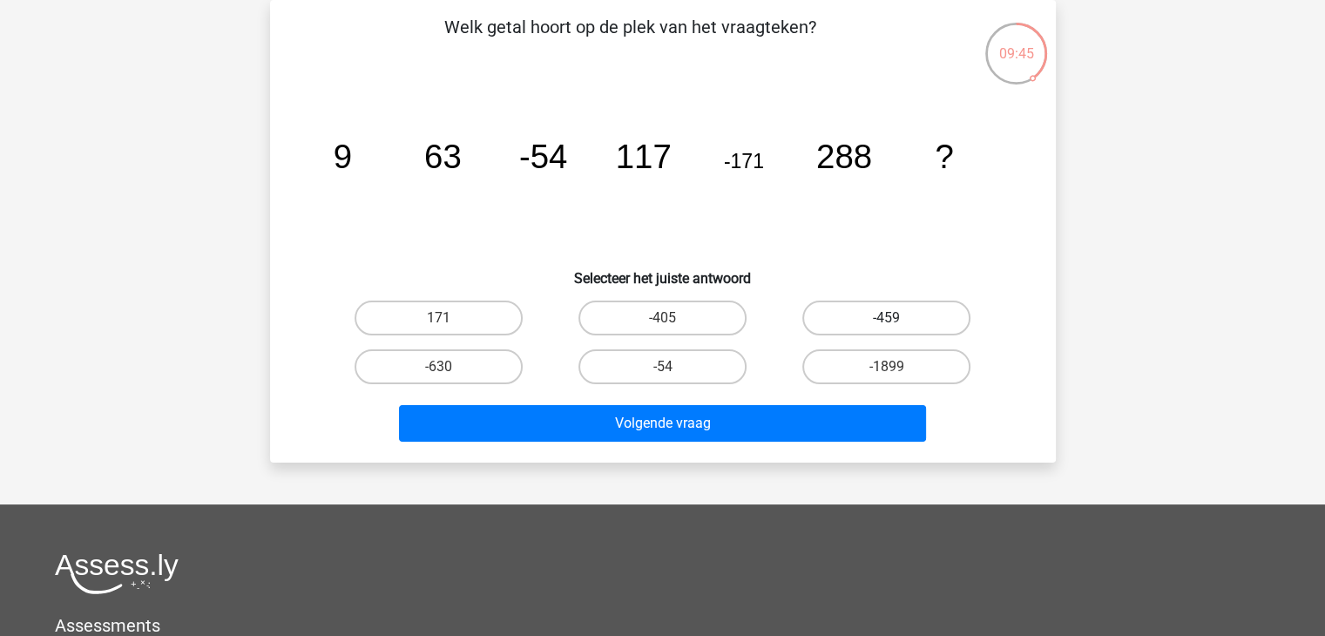
click at [866, 326] on label "-459" at bounding box center [886, 317] width 168 height 35
click at [887, 326] on input "-459" at bounding box center [892, 323] width 11 height 11
radio input "true"
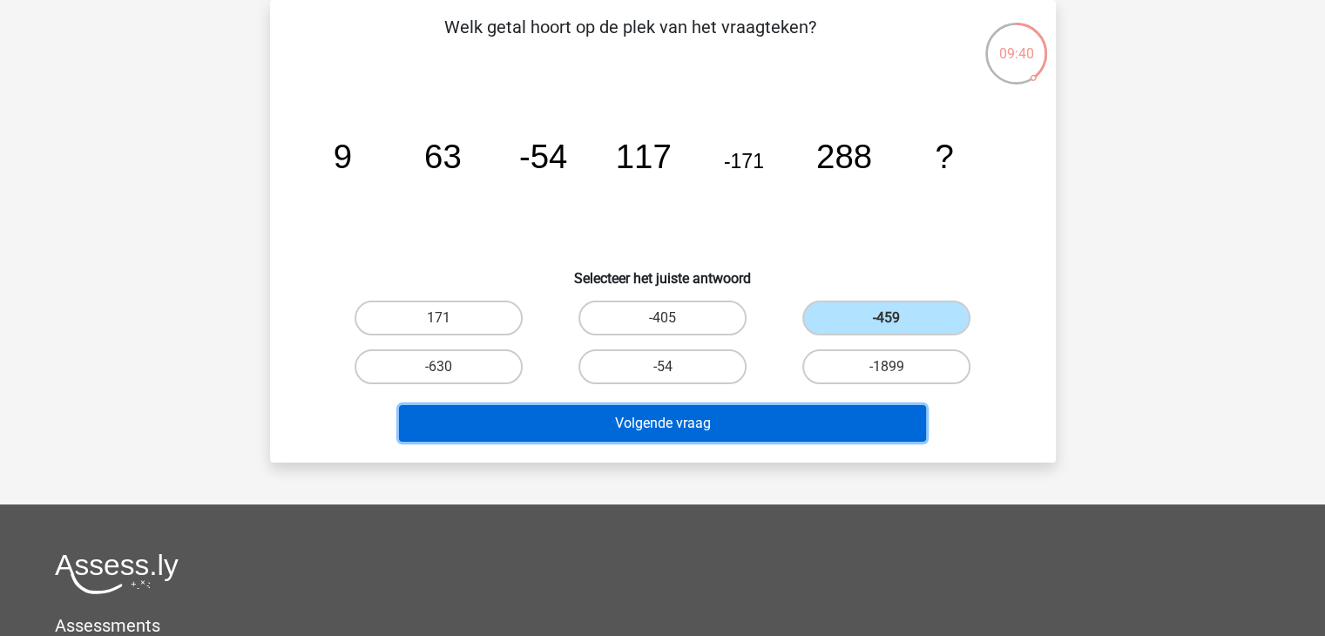
click at [690, 419] on button "Volgende vraag" at bounding box center [662, 423] width 527 height 37
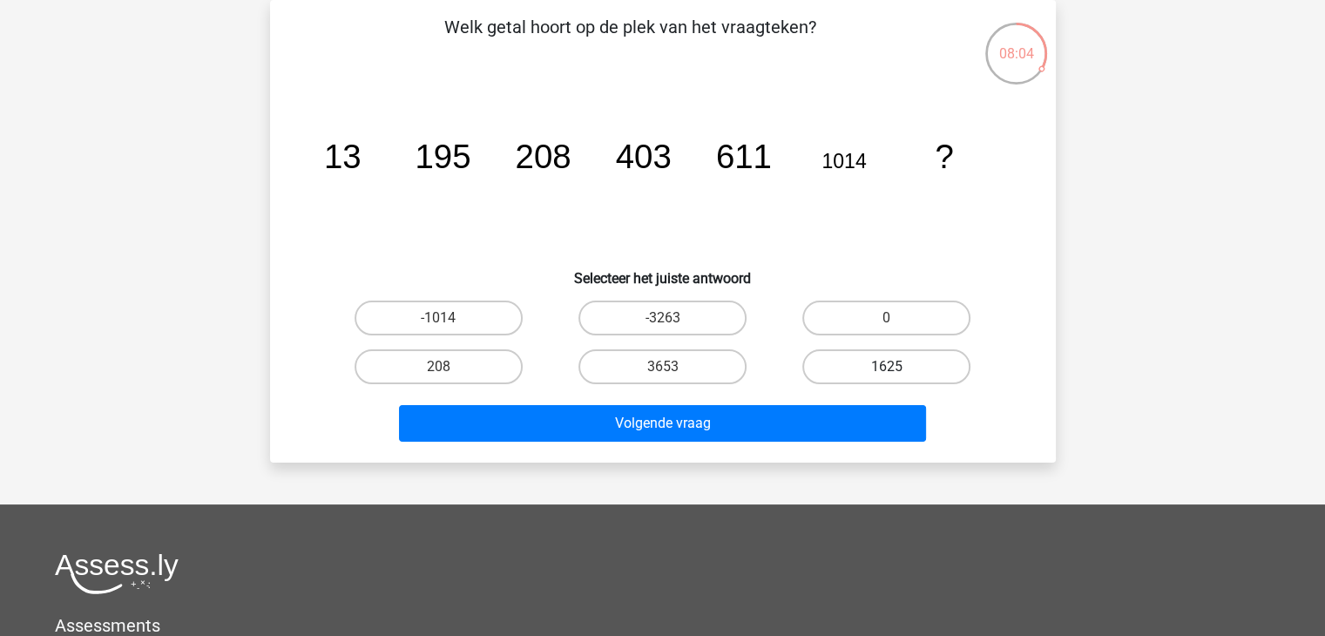
click at [883, 360] on label "1625" at bounding box center [886, 366] width 168 height 35
click at [887, 367] on input "1625" at bounding box center [892, 372] width 11 height 11
radio input "true"
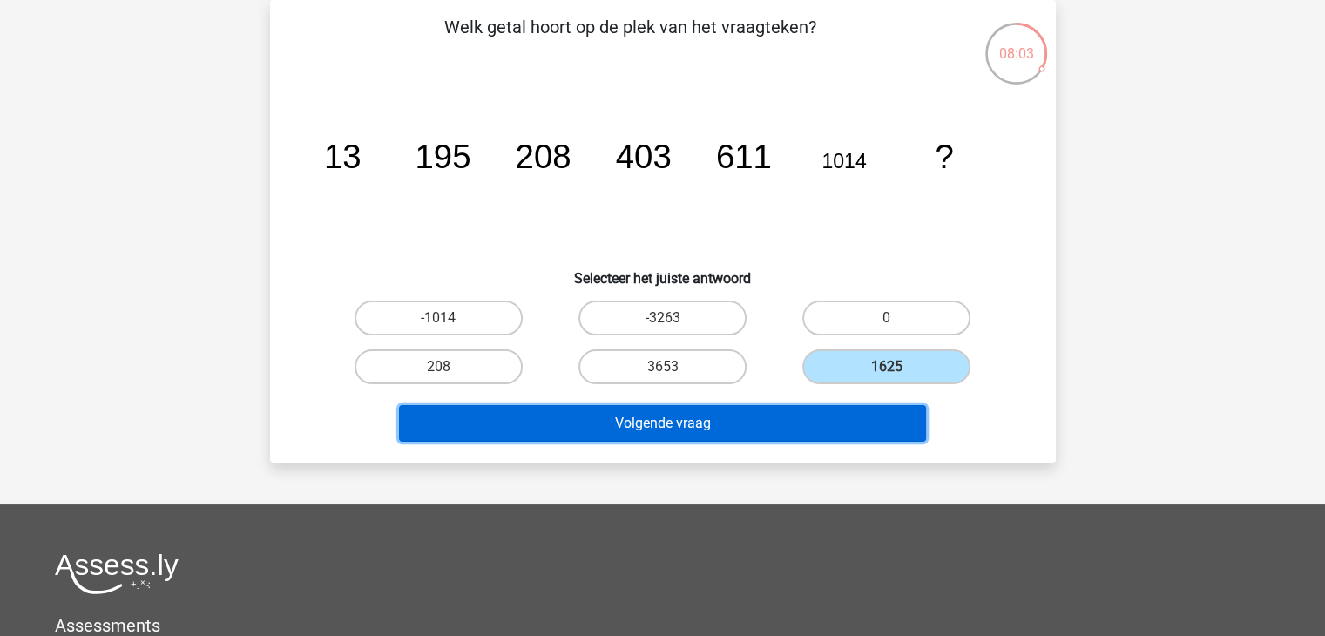
click at [676, 422] on button "Volgende vraag" at bounding box center [662, 423] width 527 height 37
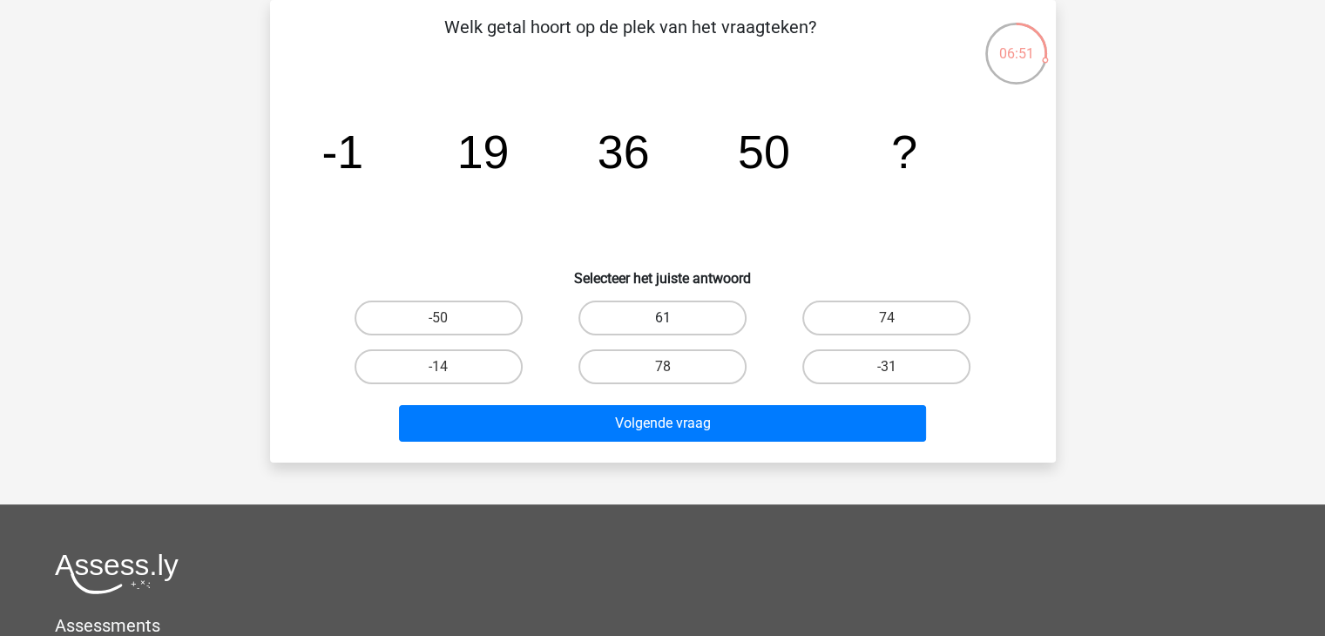
click at [692, 327] on label "61" at bounding box center [662, 317] width 168 height 35
click at [673, 327] on input "61" at bounding box center [667, 323] width 11 height 11
radio input "true"
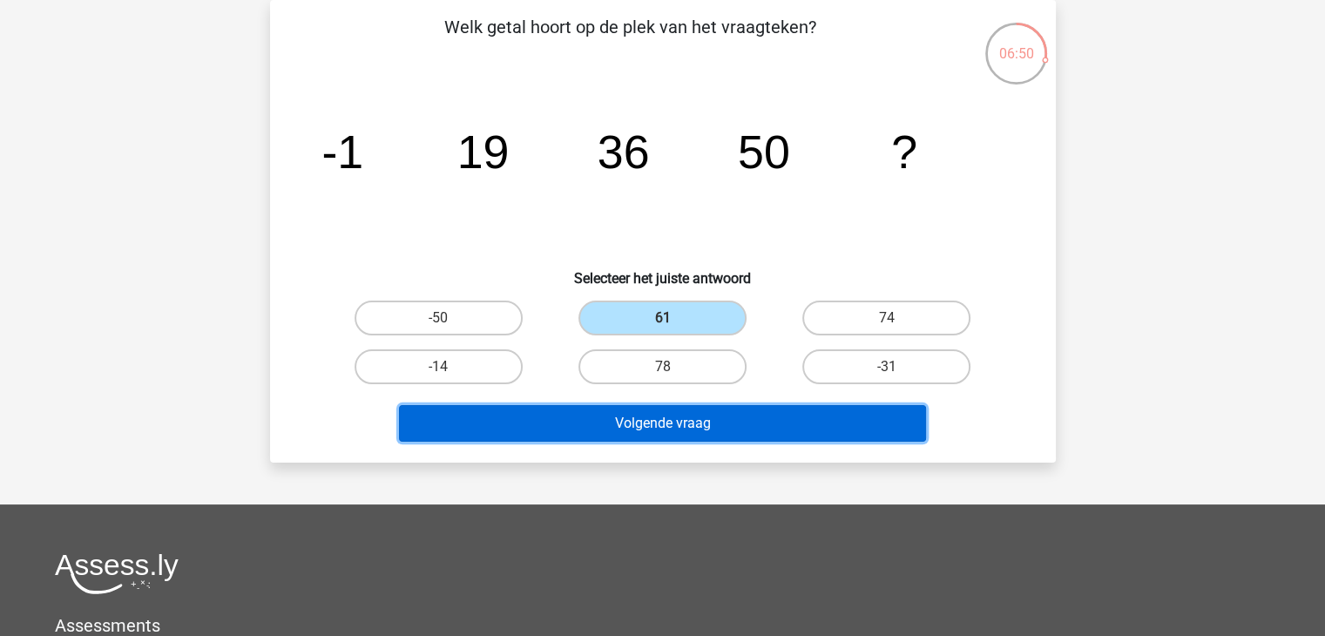
click at [644, 429] on button "Volgende vraag" at bounding box center [662, 423] width 527 height 37
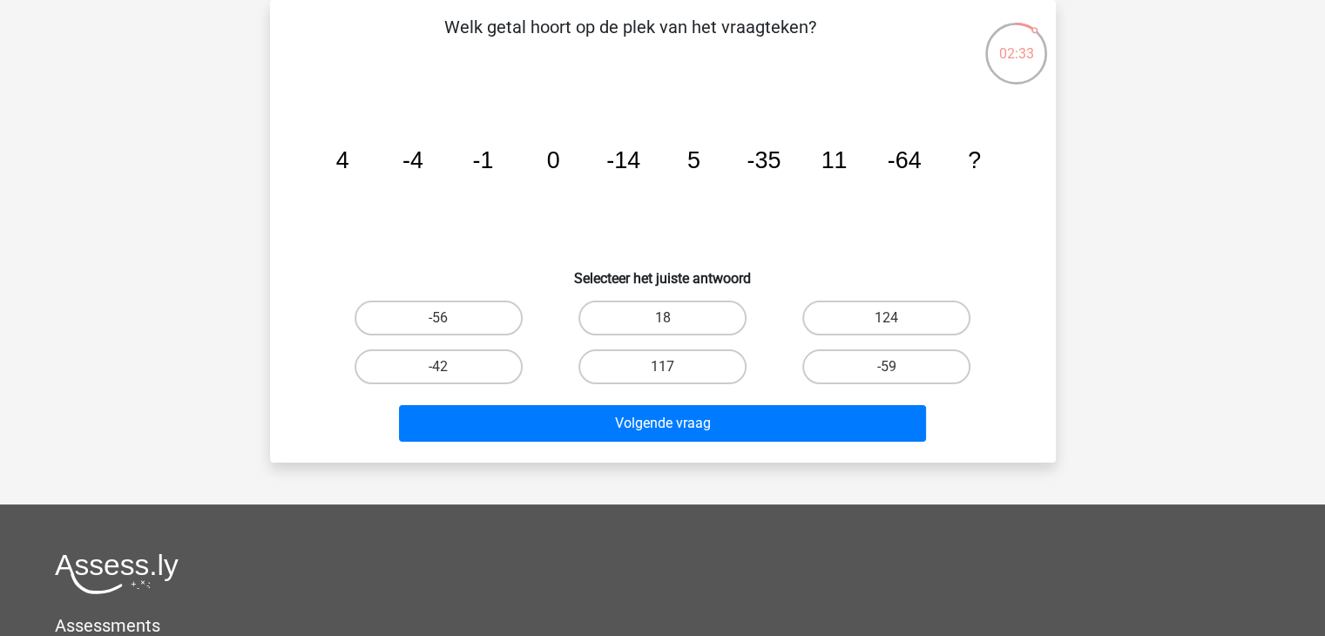
click at [432, 22] on p "Welk getal hoort op de plek van het vraagteken?" at bounding box center [630, 40] width 665 height 52
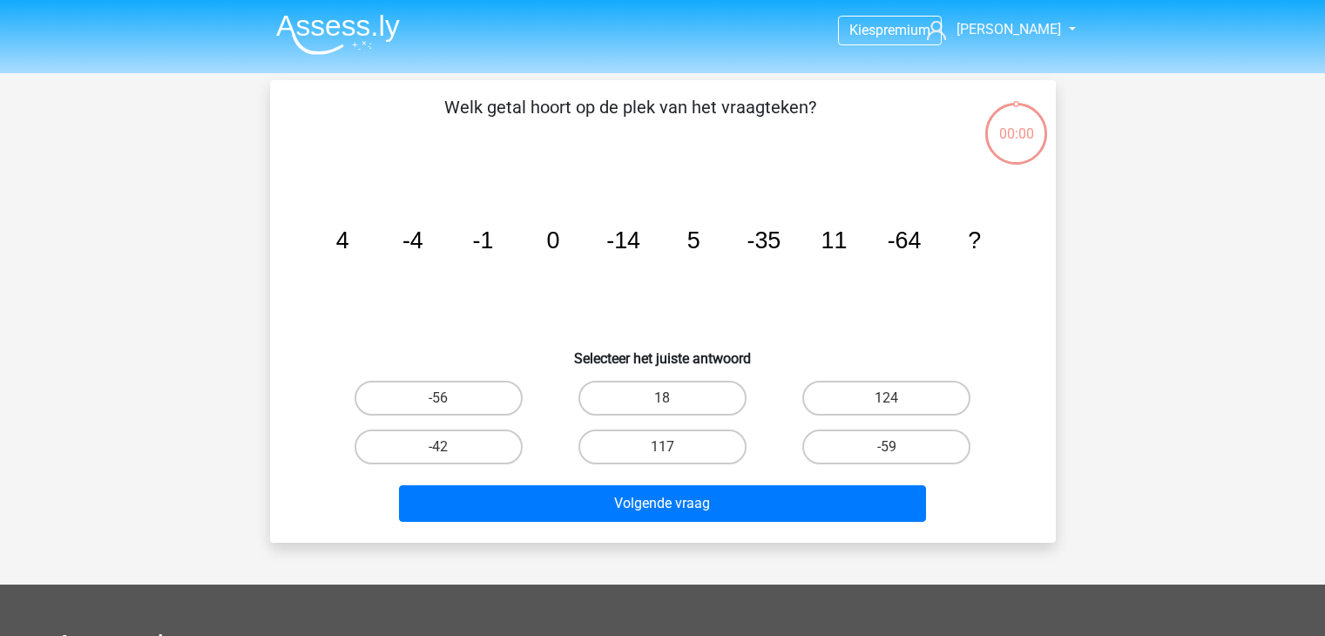
scroll to position [80, 0]
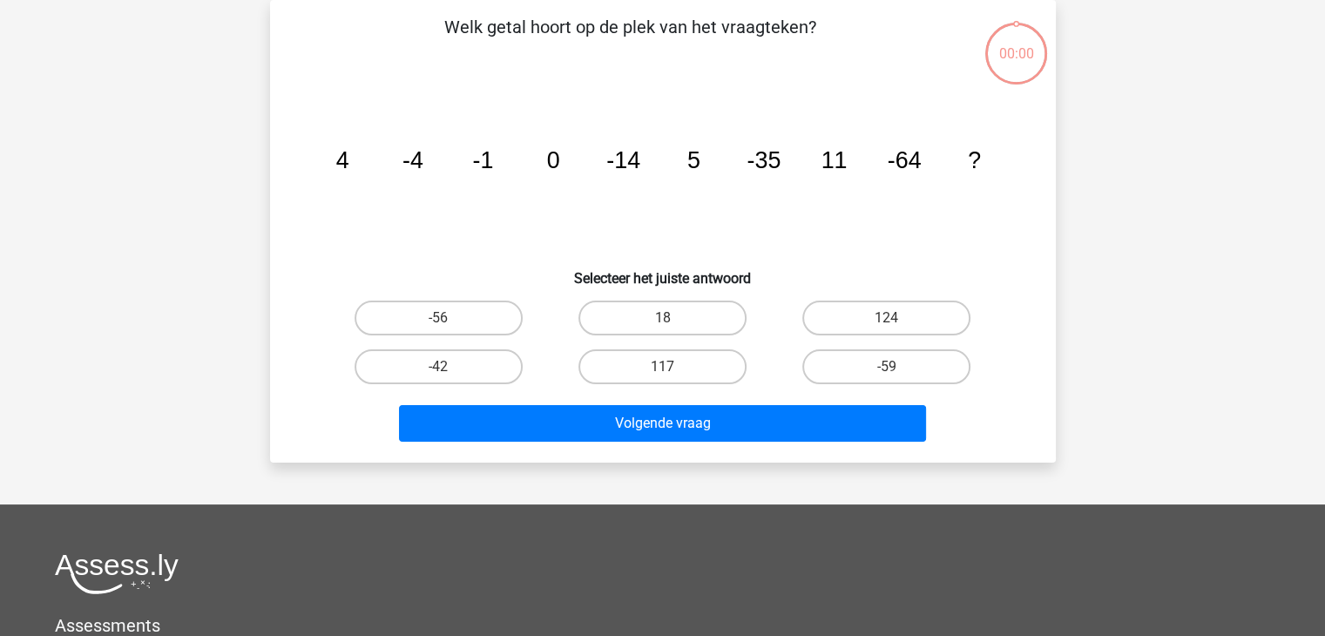
click at [901, 326] on label "124" at bounding box center [886, 317] width 168 height 35
click at [898, 326] on input "124" at bounding box center [892, 323] width 11 height 11
radio input "true"
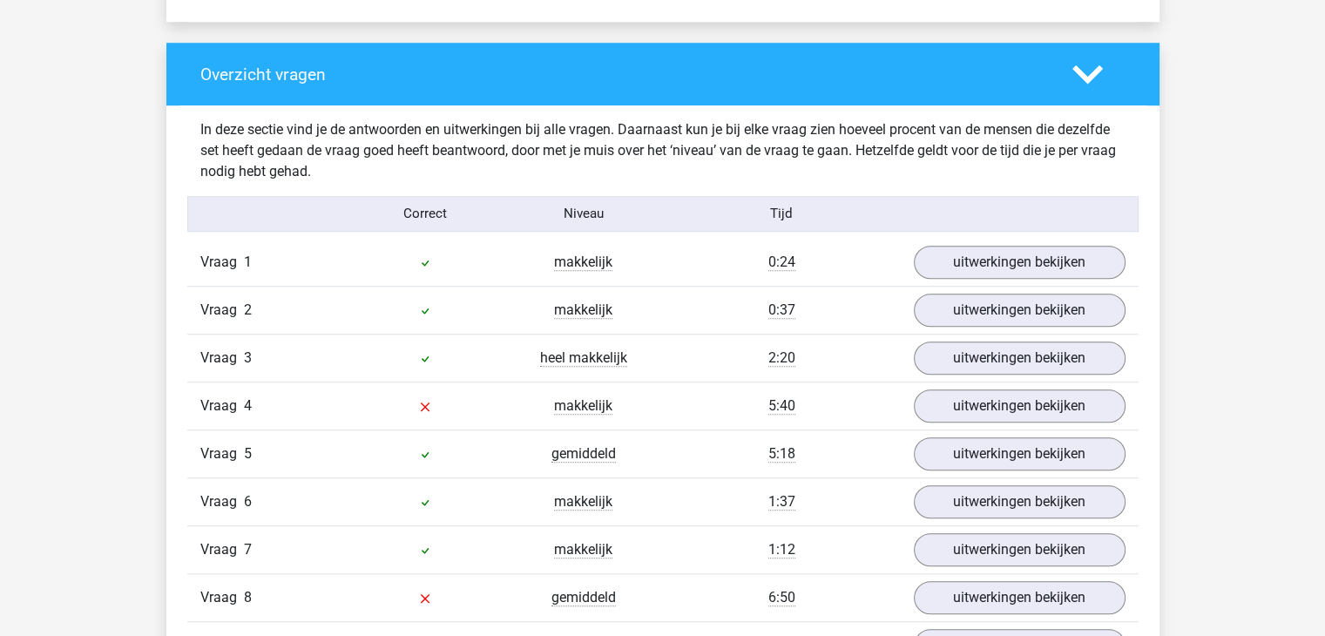
scroll to position [1306, 0]
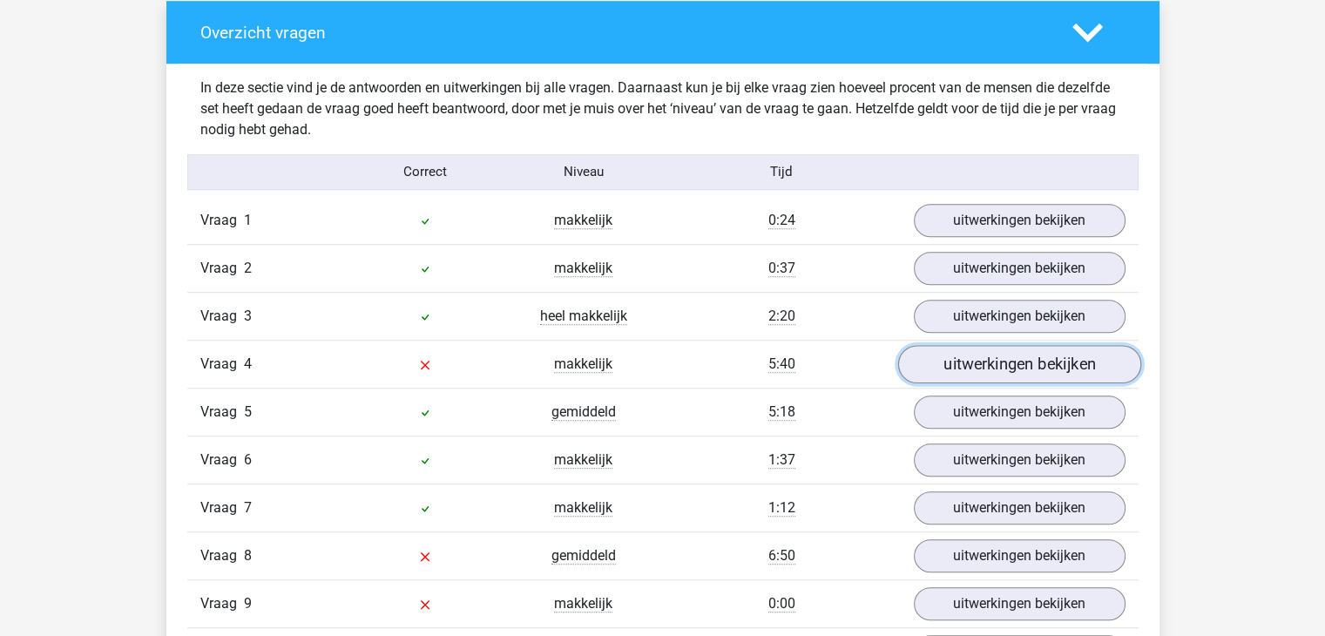
click at [1006, 357] on link "uitwerkingen bekijken" at bounding box center [1018, 364] width 243 height 38
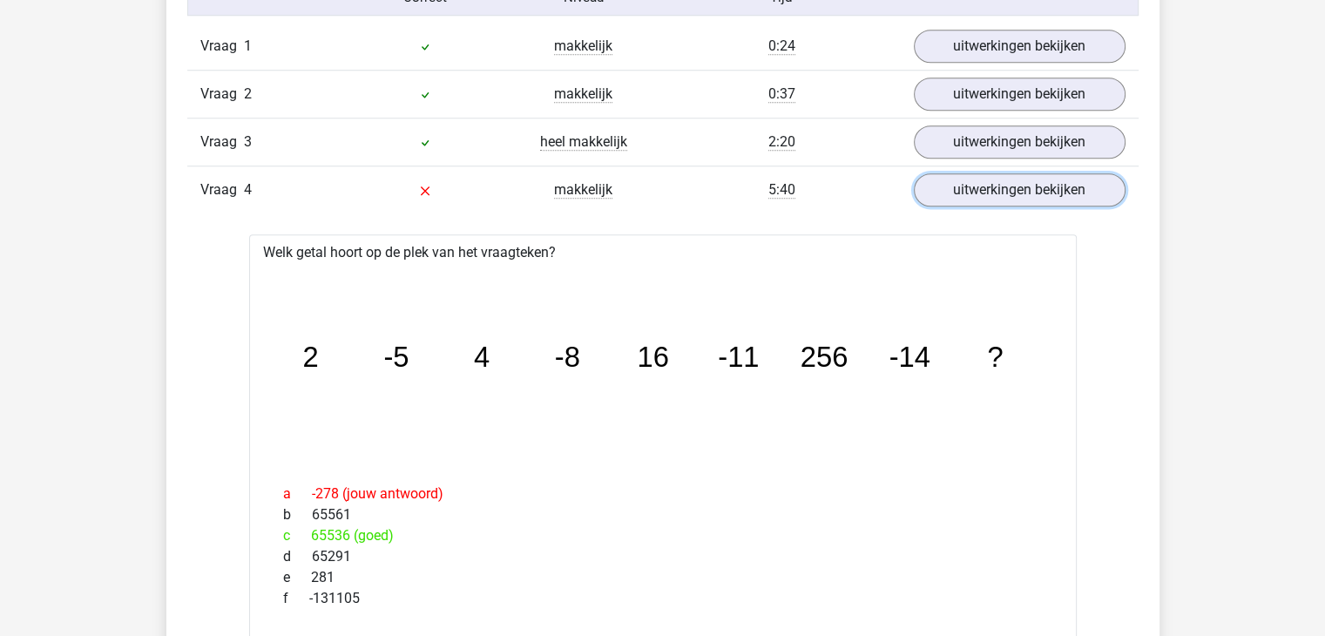
scroll to position [1219, 0]
